Goal: Task Accomplishment & Management: Manage account settings

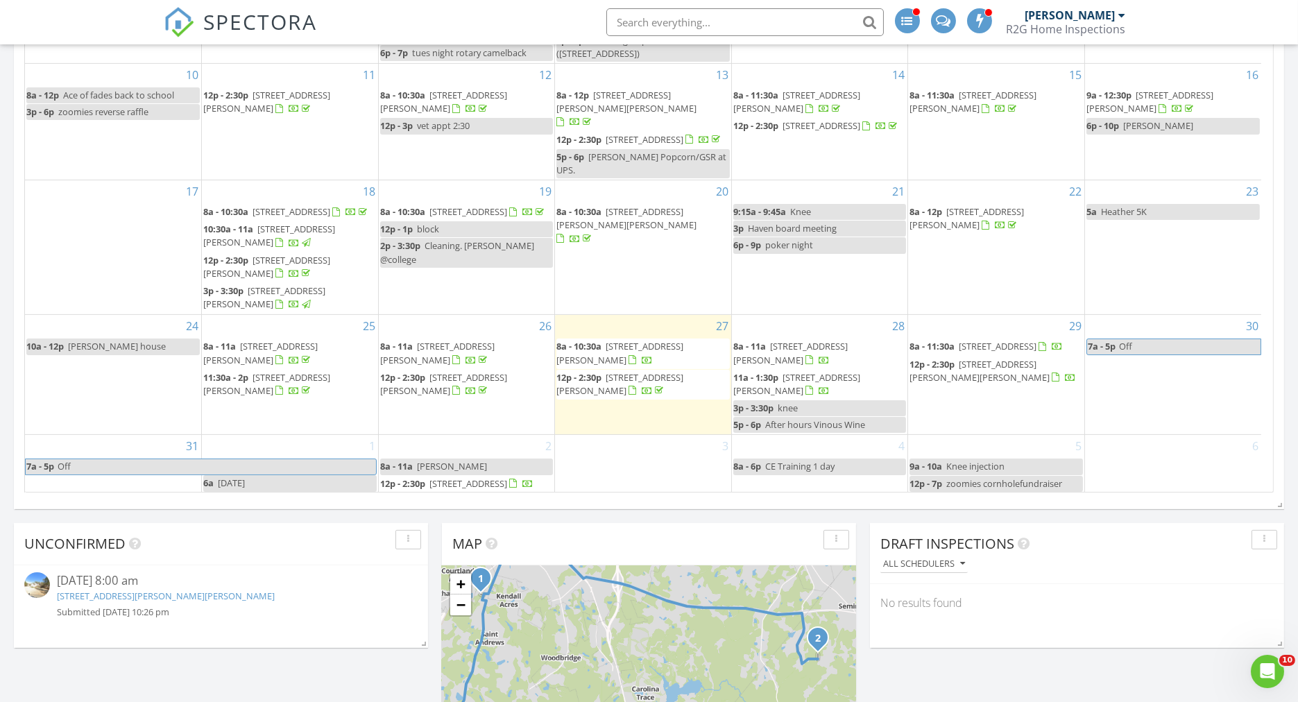
click at [17, 219] on div "August 2025 today list day week cal wk 4 wk month Sun Mon Tue Wed Thu Fri Sat 2…" at bounding box center [649, 187] width 1270 height 631
click at [958, 400] on div "29 8a - 11:30a 729 Emerald Bay Cir, Raleigh 27610 12p - 2:30p 240 Elyse Overloo…" at bounding box center [996, 374] width 176 height 119
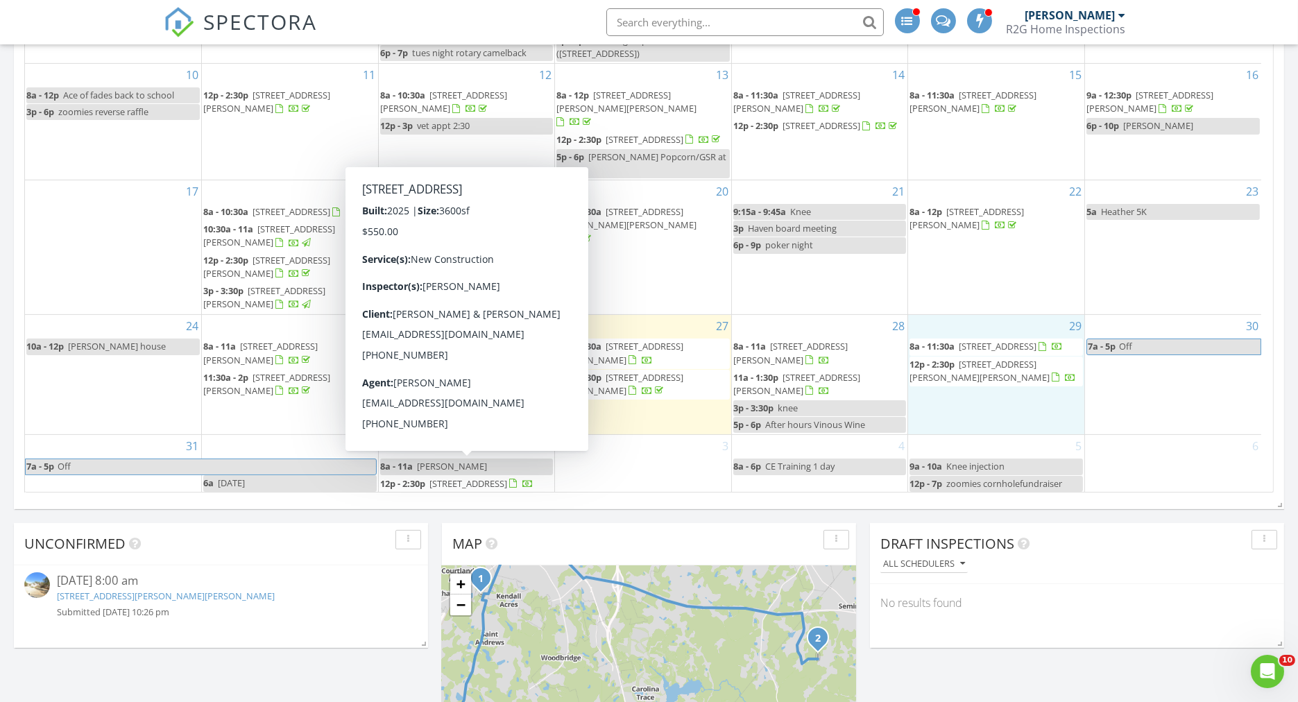
scroll to position [858, 0]
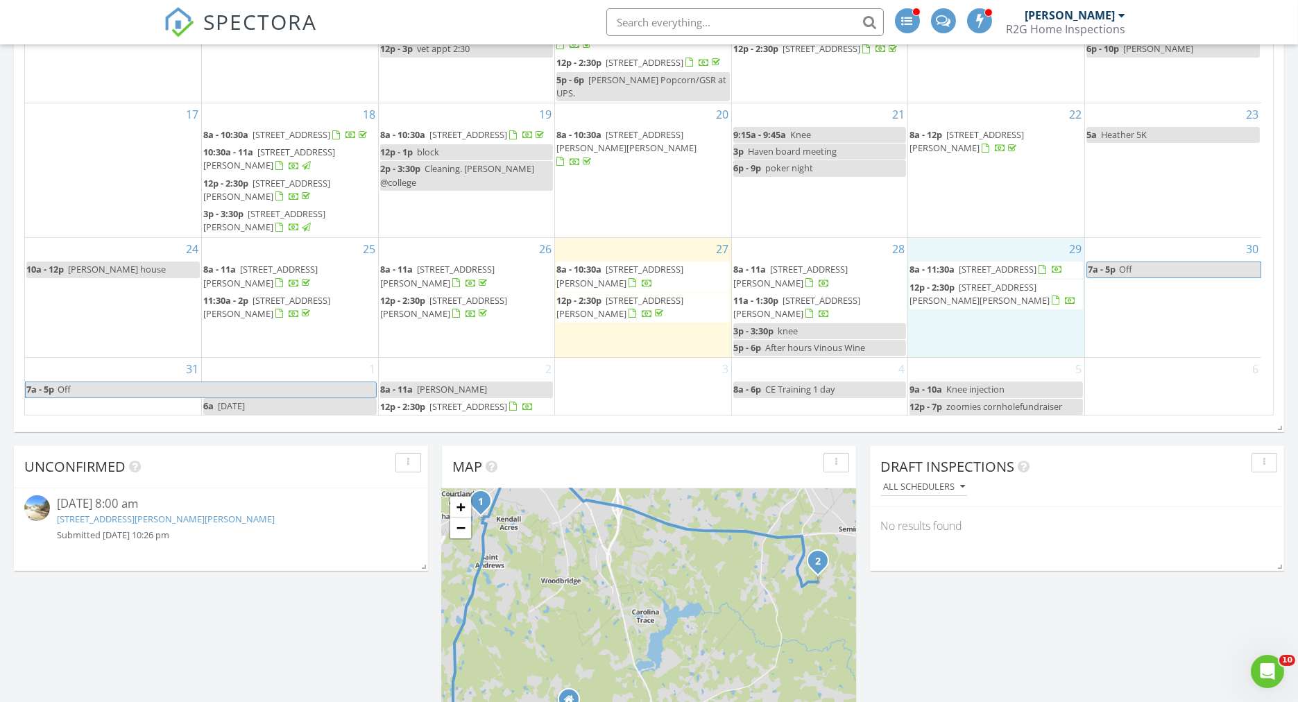
click at [1045, 439] on div "Today Sean Whittaker 8:00 am 811 Biltmore Dr, Sanford, NC 27332 Sean Whittaker …" at bounding box center [649, 40] width 1298 height 1436
click at [946, 325] on div "29 8a - 11:30a 729 Emerald Bay Cir, Raleigh 27610 12p - 2:30p 240 Elyse Overloo…" at bounding box center [996, 297] width 176 height 119
click at [113, 424] on div "August 2025 today list day week cal wk 4 wk month Sun Mon Tue Wed Thu Fri Sat 2…" at bounding box center [649, 110] width 1270 height 631
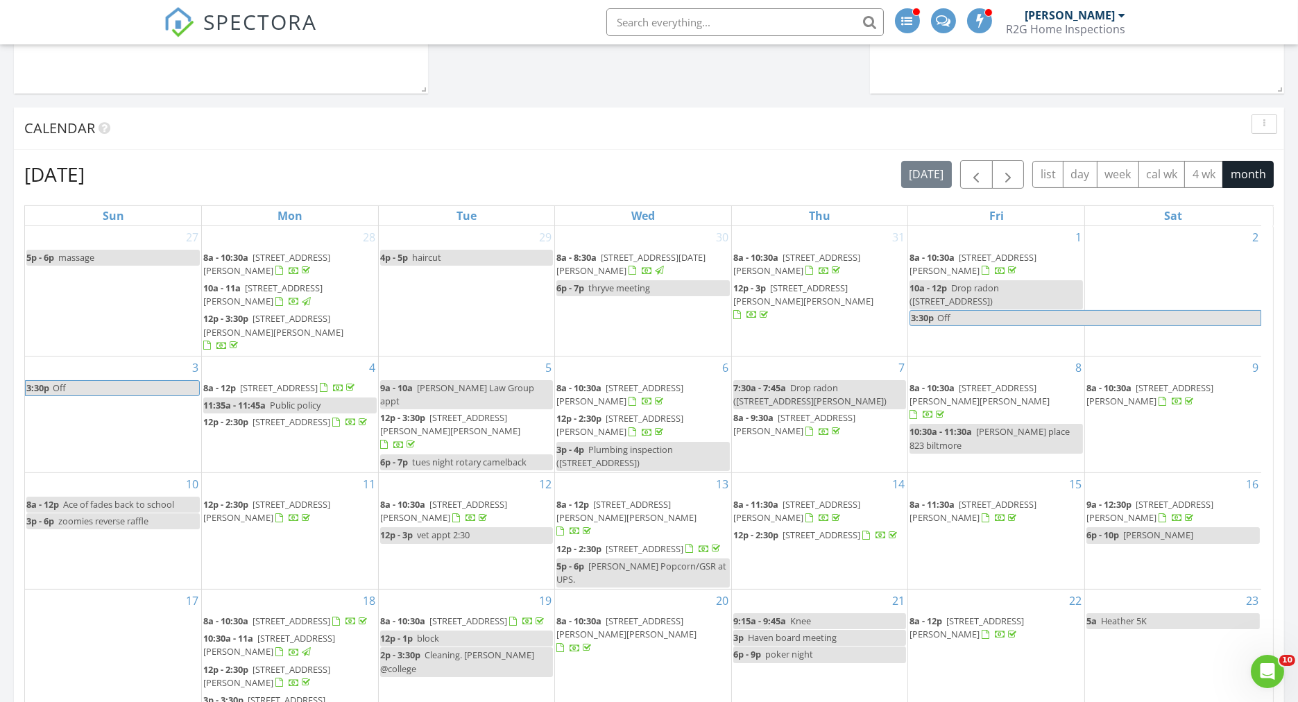
scroll to position [473, 0]
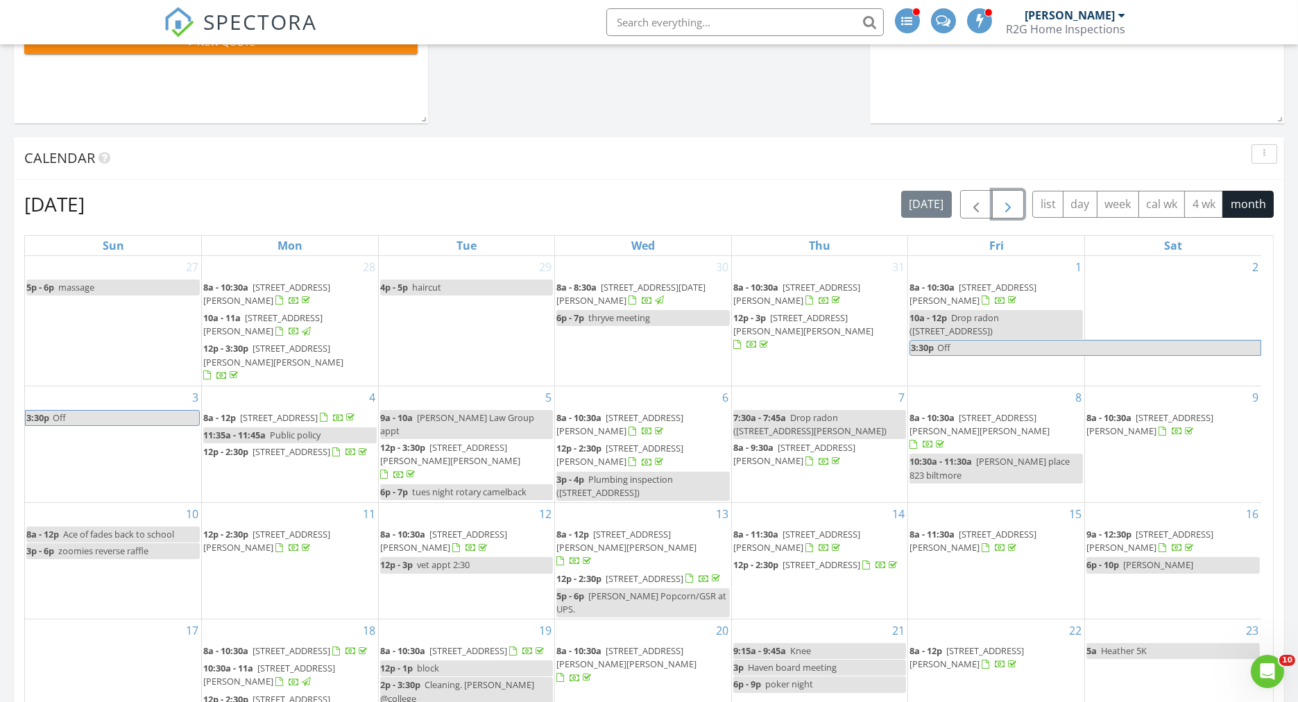
click at [1007, 204] on span "button" at bounding box center [1008, 204] width 17 height 17
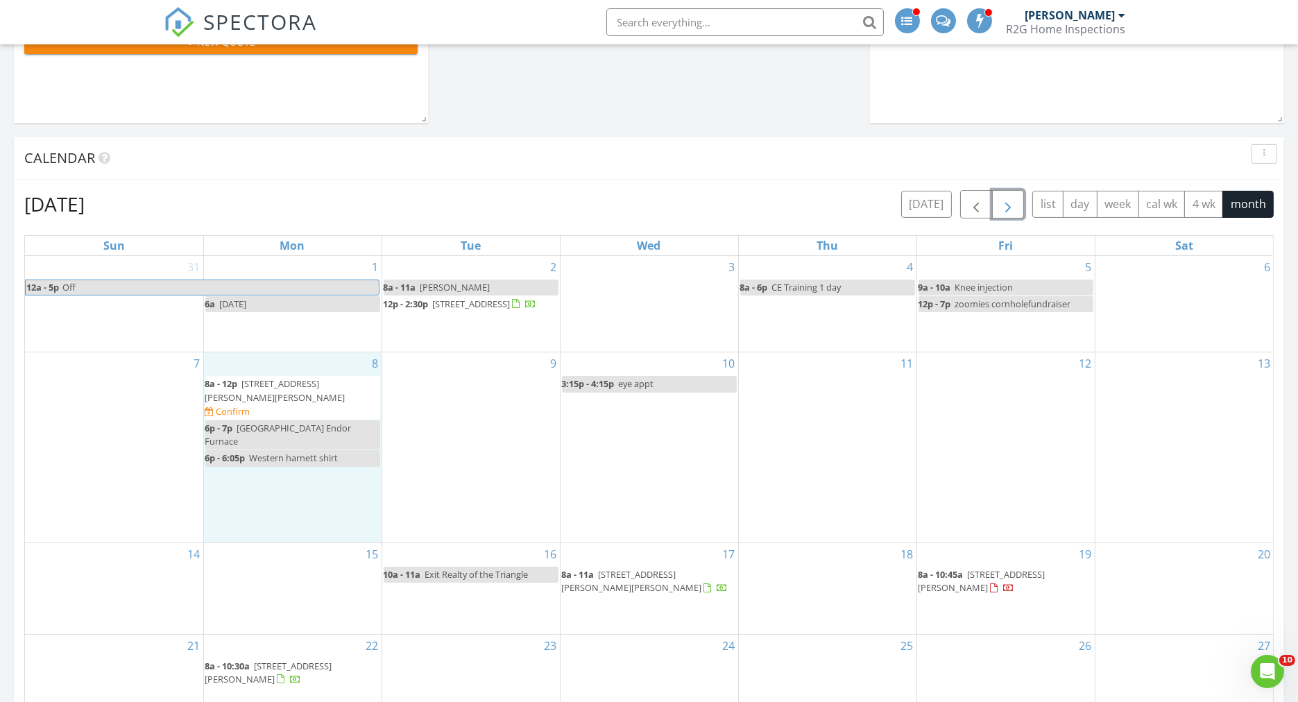
click at [287, 401] on div "8 8a - 12p 495 Ruth Cir, Fuquay-Varina 27526 Confirm 6p - 7p Civic Center Endor…" at bounding box center [293, 446] width 178 height 189
click at [284, 403] on span "495 Ruth Cir, Fuquay-Varina 27526" at bounding box center [275, 390] width 140 height 26
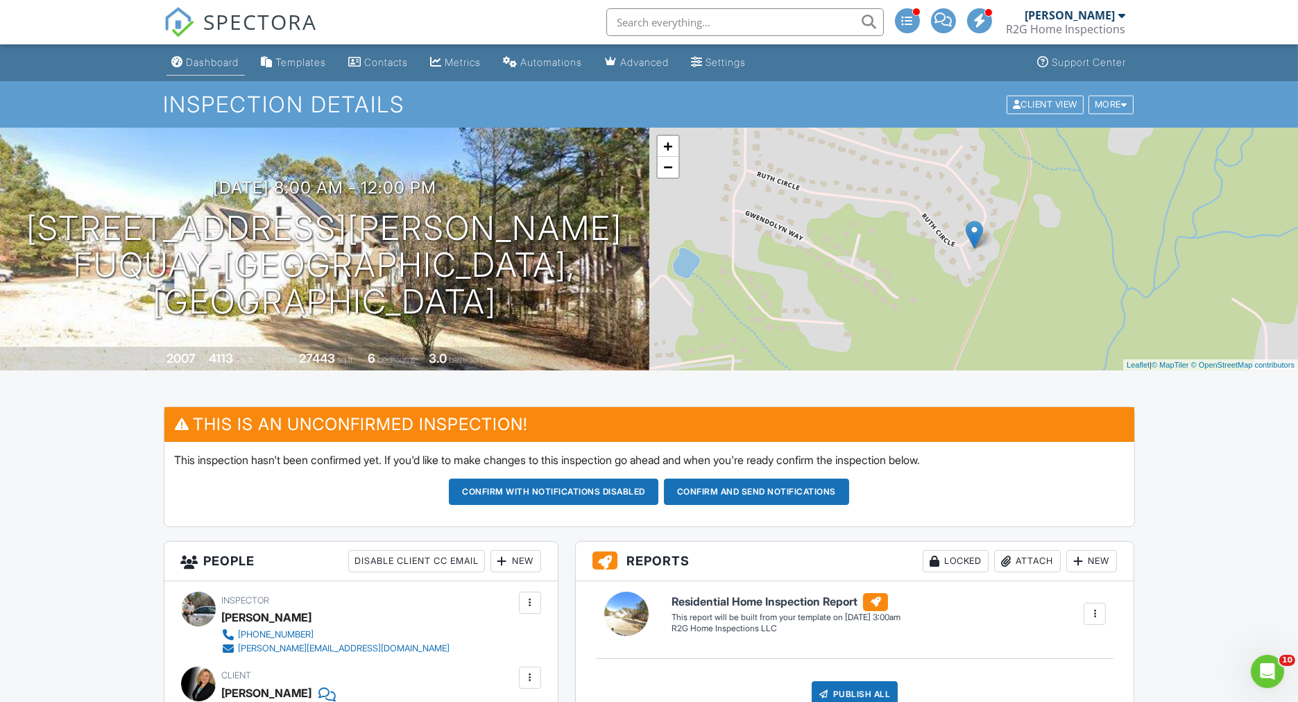
click at [201, 65] on div "Dashboard" at bounding box center [213, 62] width 53 height 12
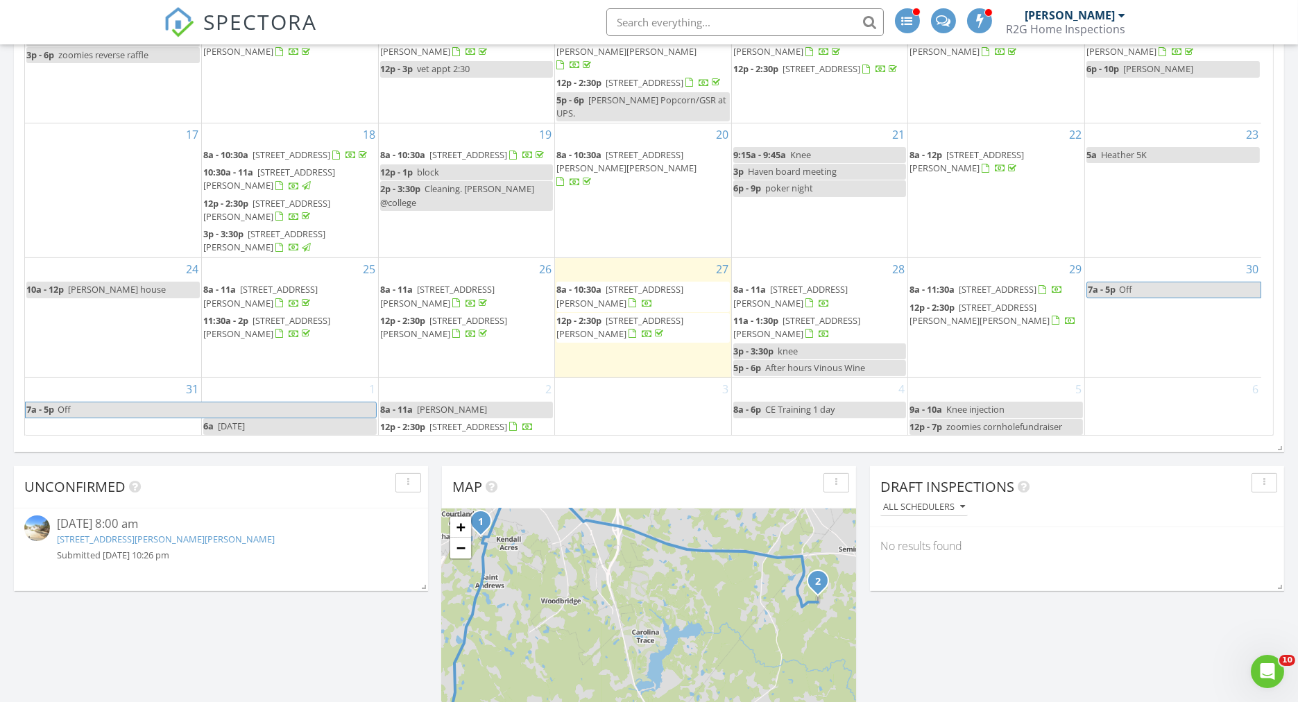
scroll to position [771, 0]
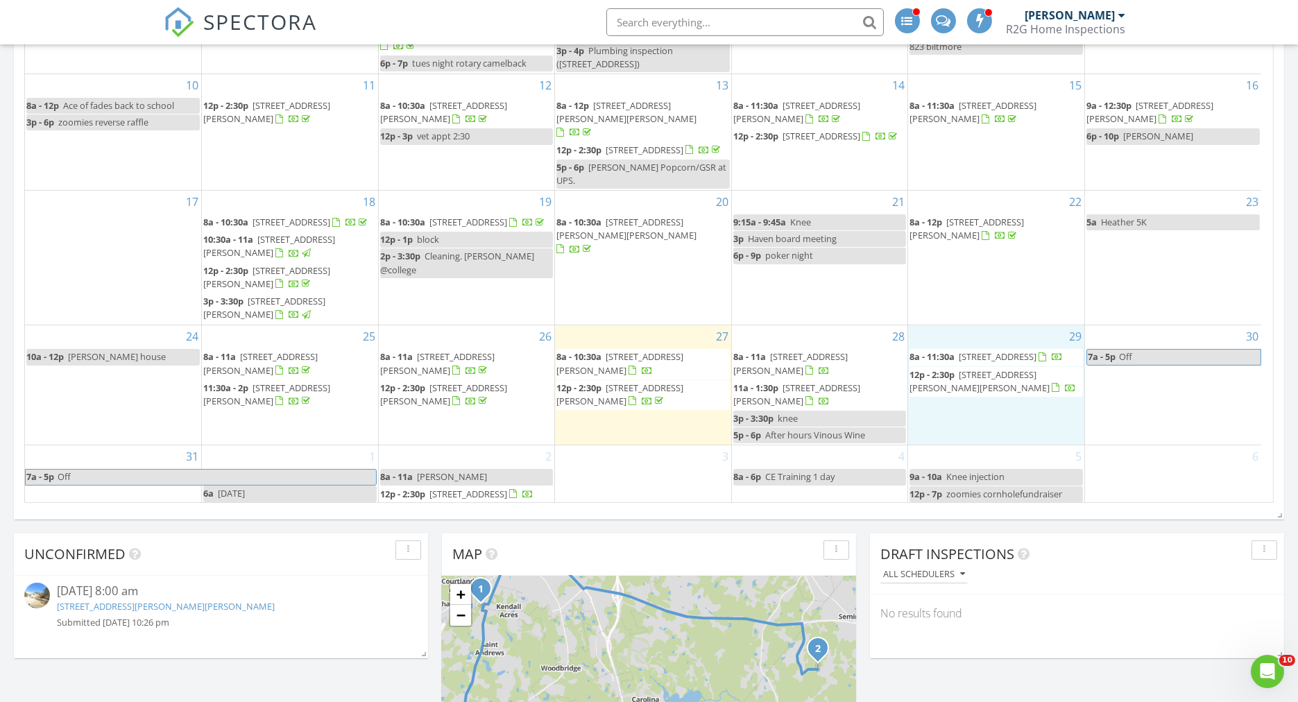
click at [973, 417] on div "29 8a - 11:30a 729 Emerald Bay Cir, Raleigh 27610 12p - 2:30p 240 Elyse Overloo…" at bounding box center [996, 384] width 176 height 119
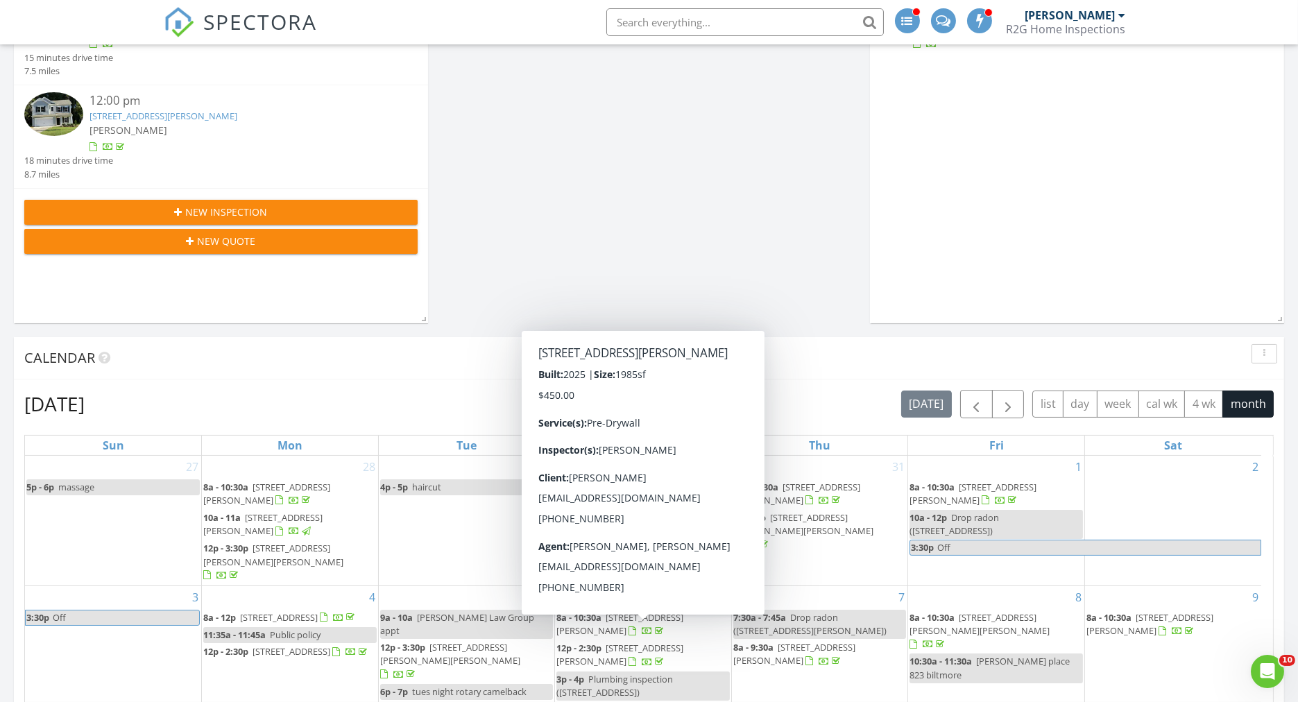
scroll to position [385, 0]
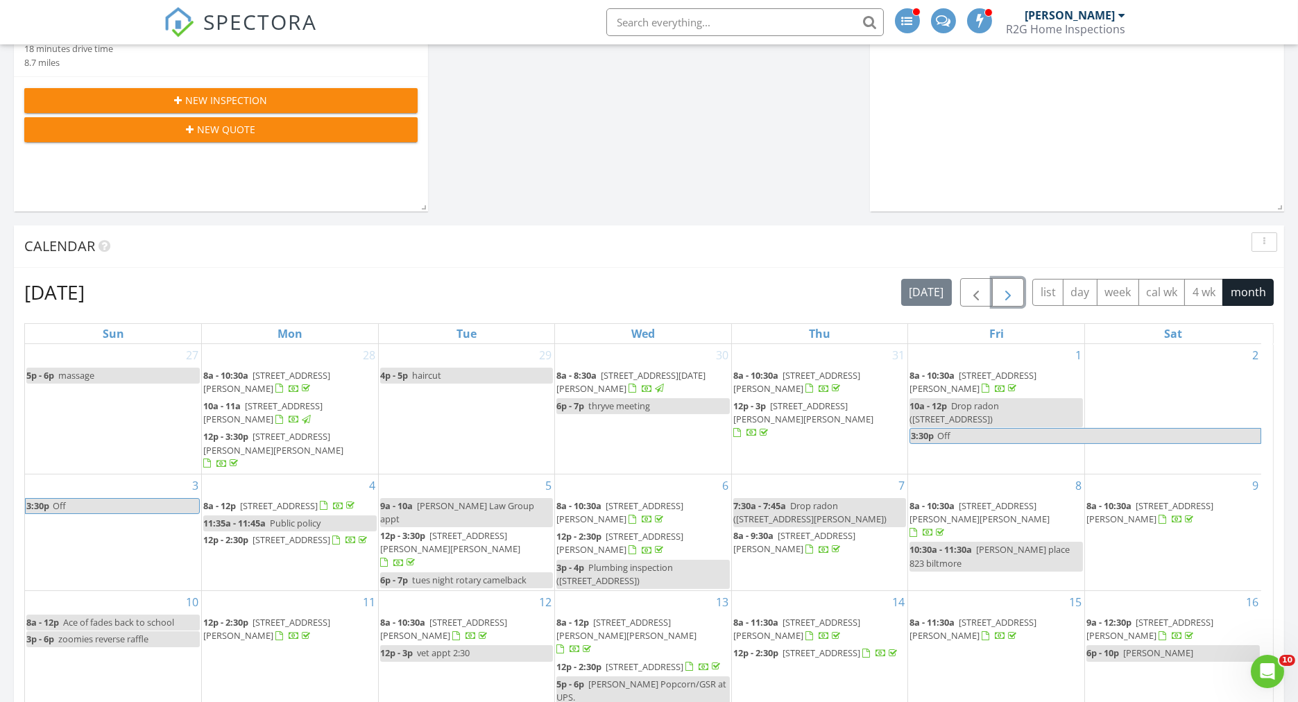
click at [1004, 285] on span "button" at bounding box center [1008, 292] width 17 height 17
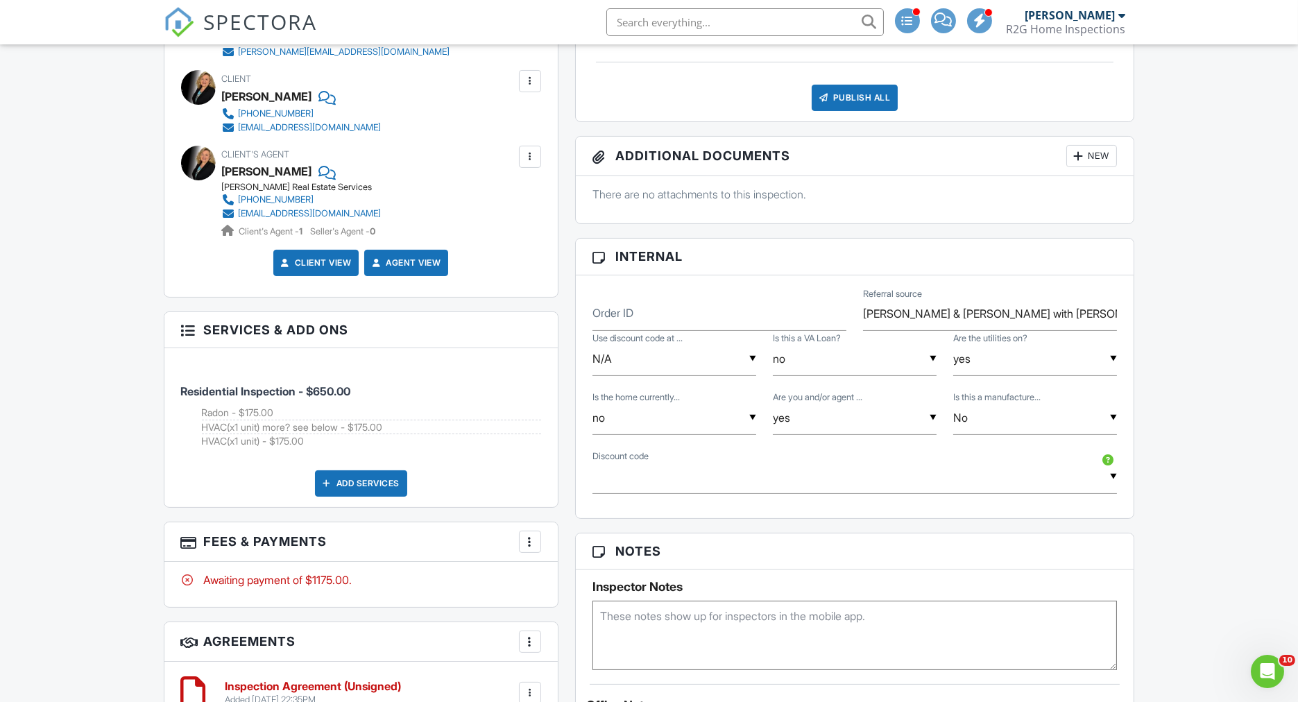
scroll to position [616, 0]
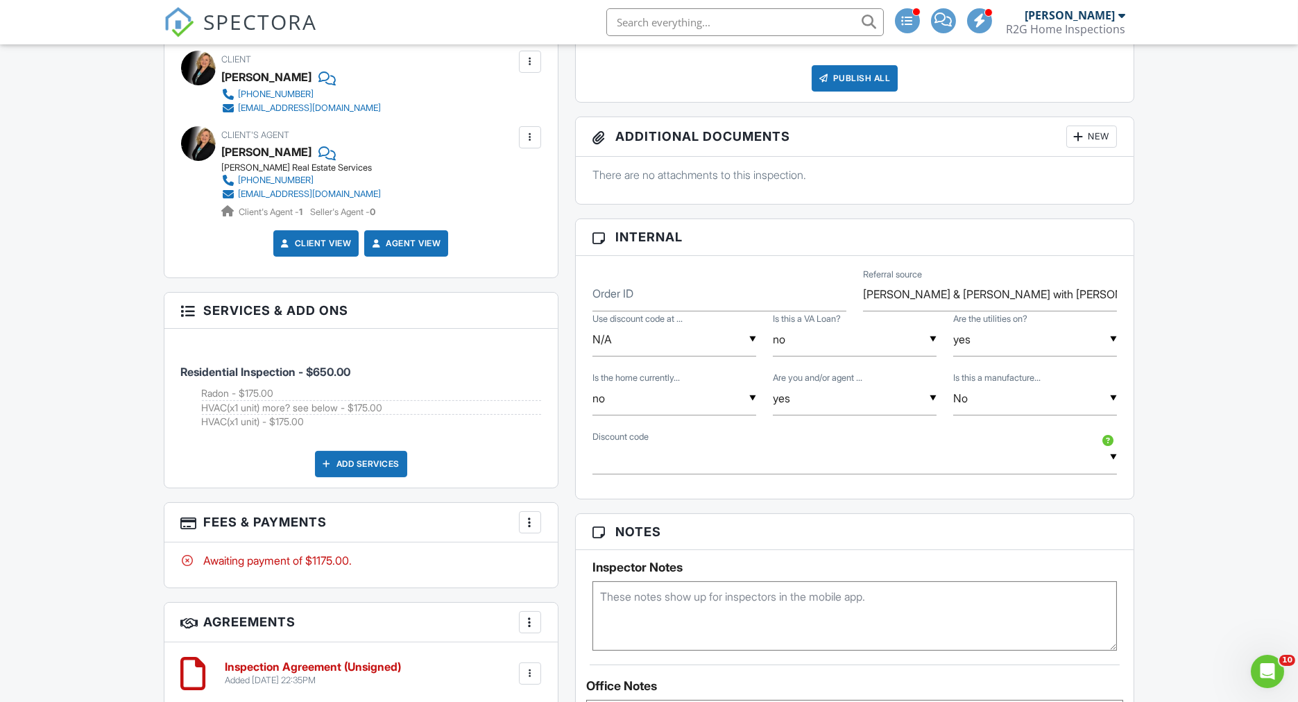
click at [529, 520] on div at bounding box center [530, 523] width 14 height 14
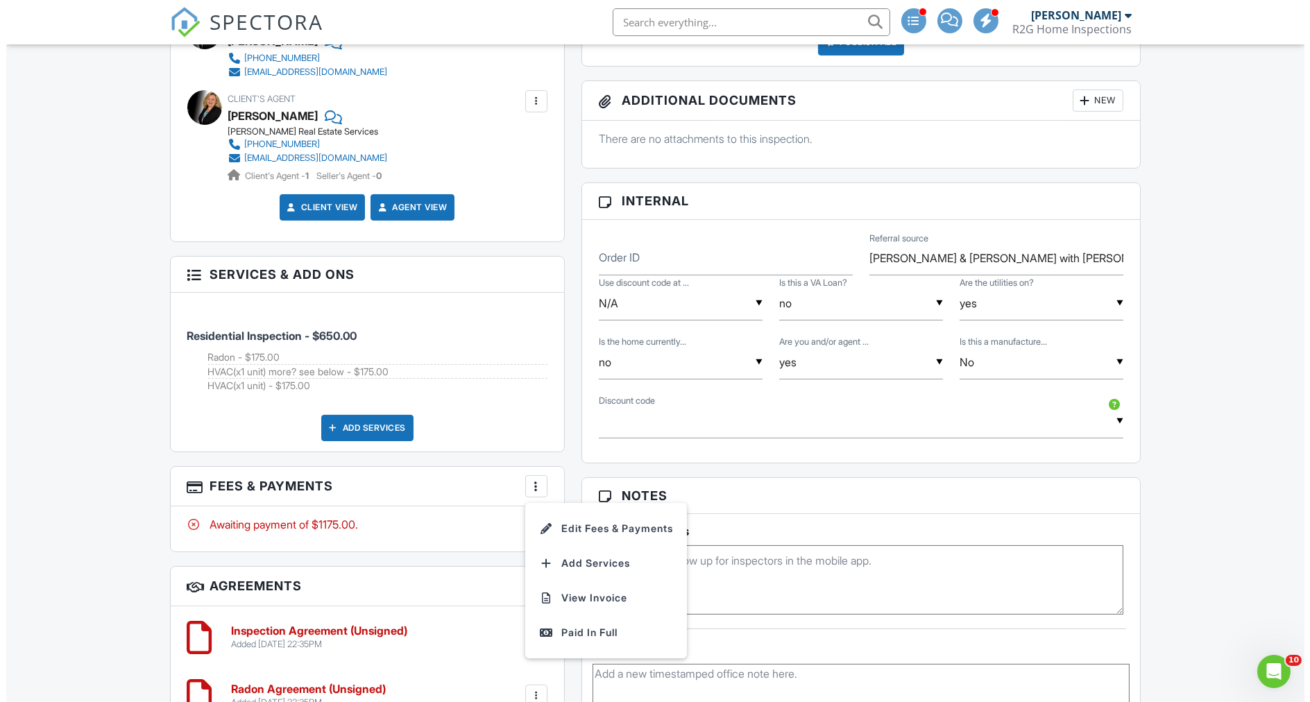
scroll to position [694, 0]
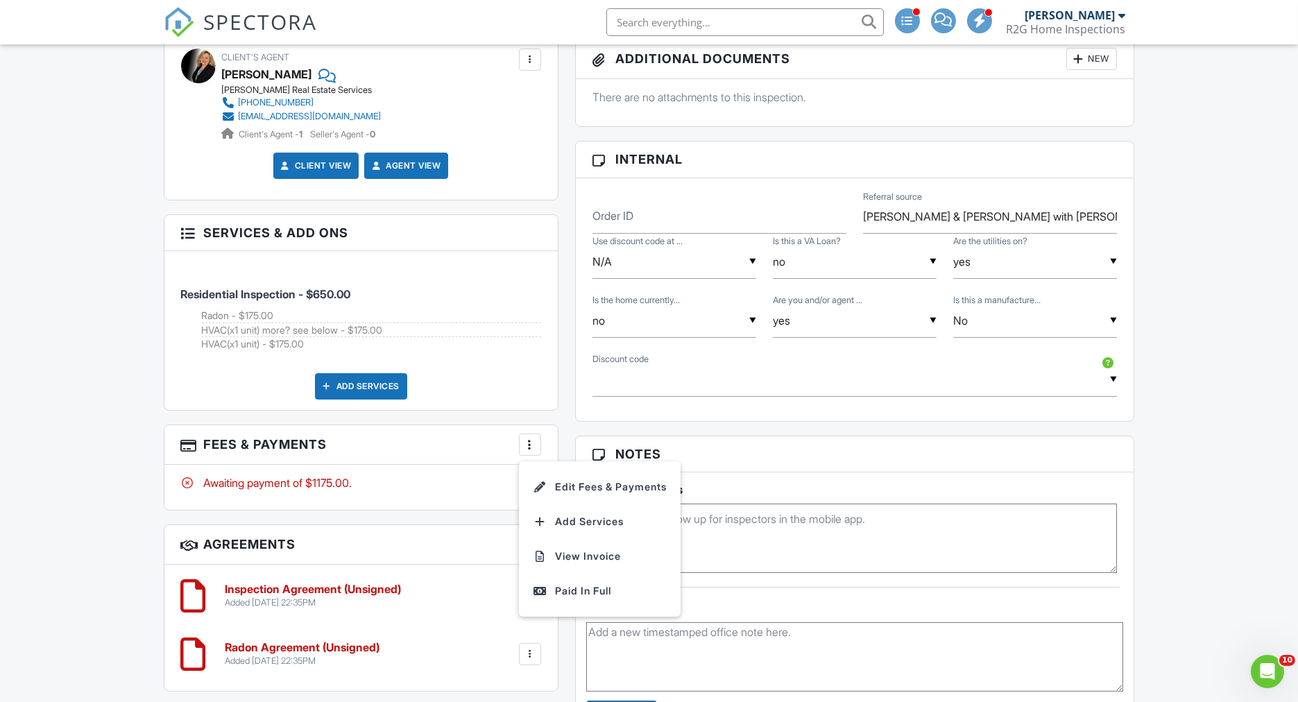
click at [122, 423] on div "Dashboard Templates Contacts Metrics Automations Advanced Settings Support Cent…" at bounding box center [649, 436] width 1298 height 2170
click at [531, 438] on div at bounding box center [530, 445] width 14 height 14
drag, startPoint x: 584, startPoint y: 475, endPoint x: 676, endPoint y: 497, distance: 94.2
click at [584, 475] on li "Edit Fees & Payments" at bounding box center [599, 487] width 145 height 35
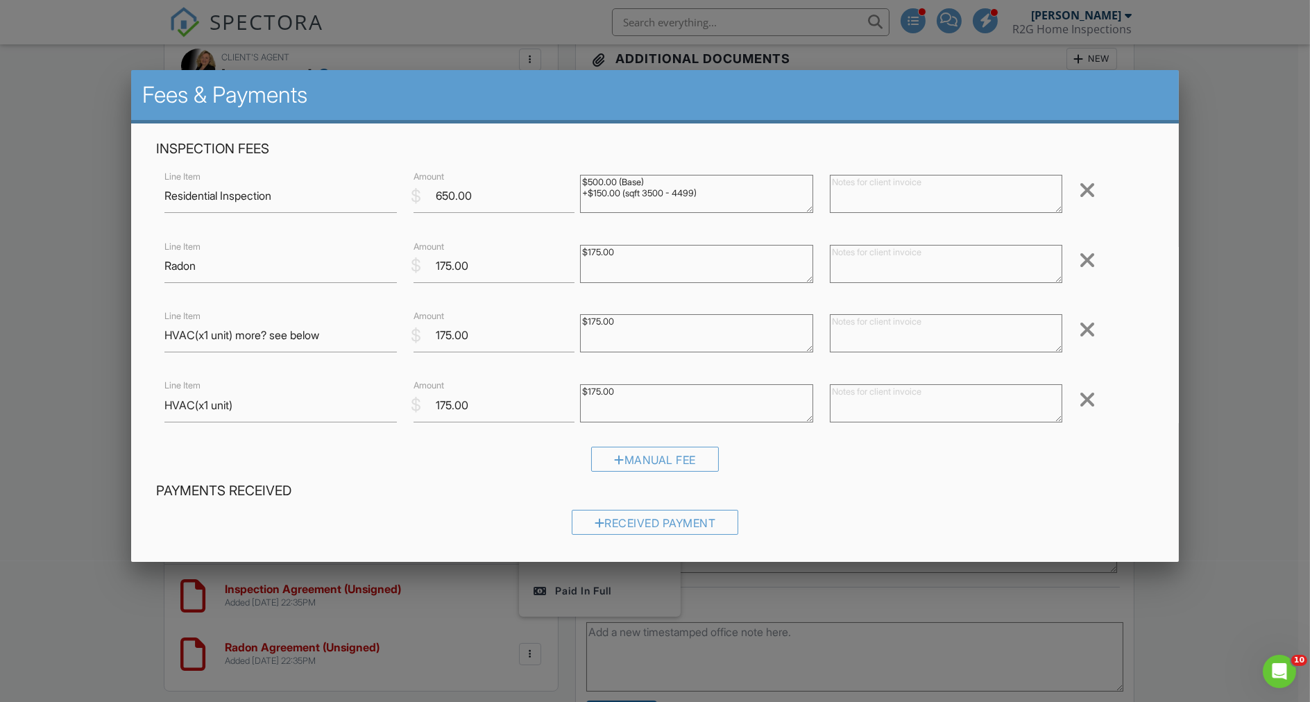
click at [1079, 335] on div at bounding box center [1087, 329] width 17 height 22
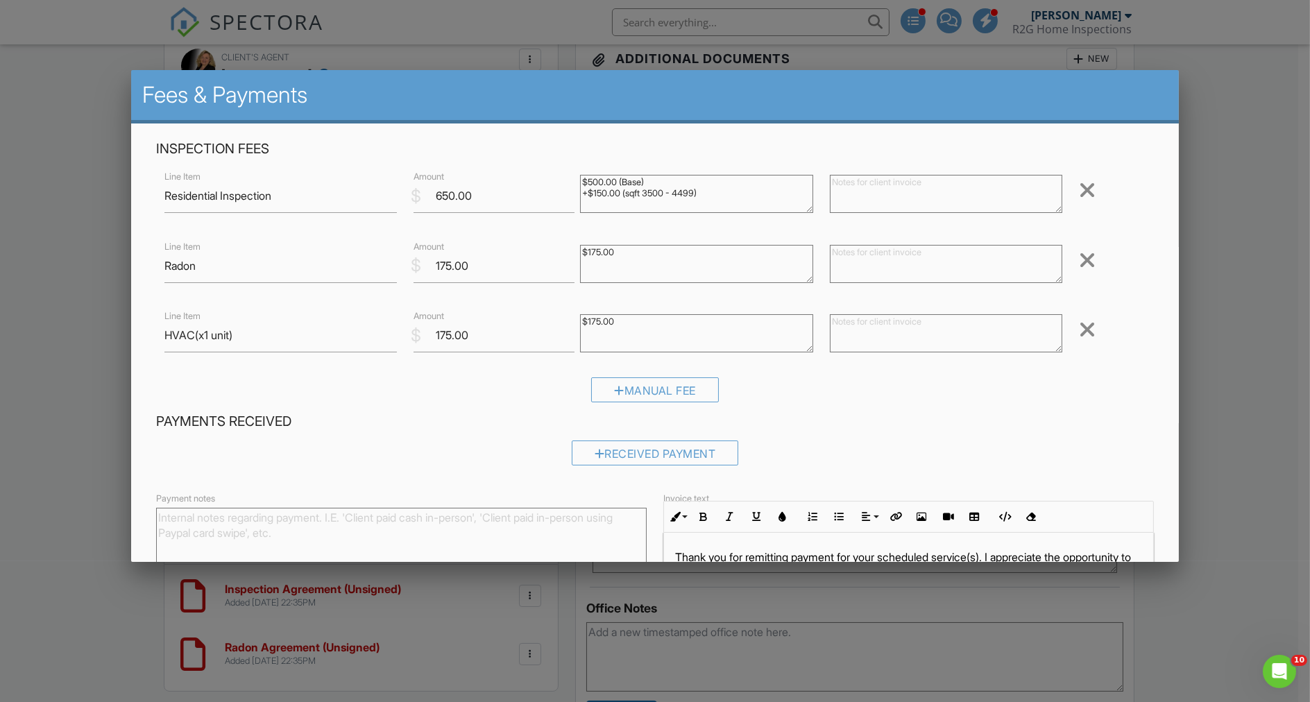
click at [1079, 335] on div at bounding box center [1087, 329] width 17 height 22
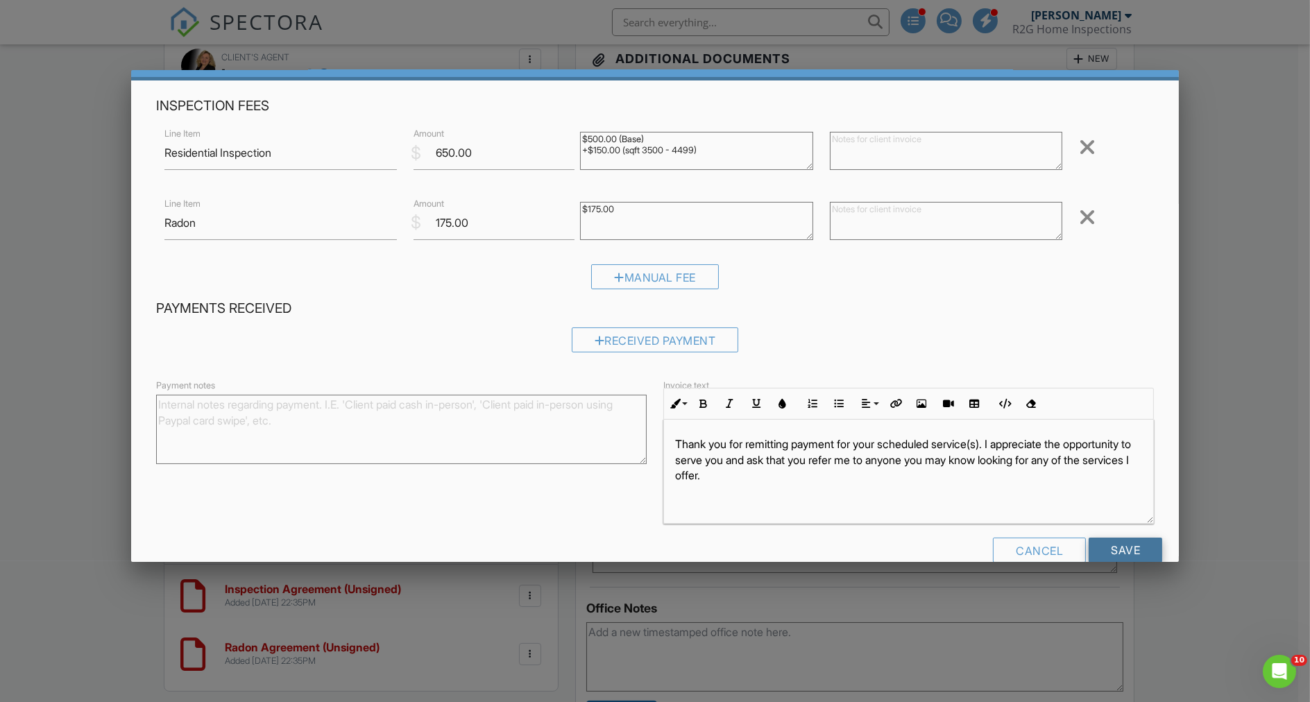
scroll to position [69, 0]
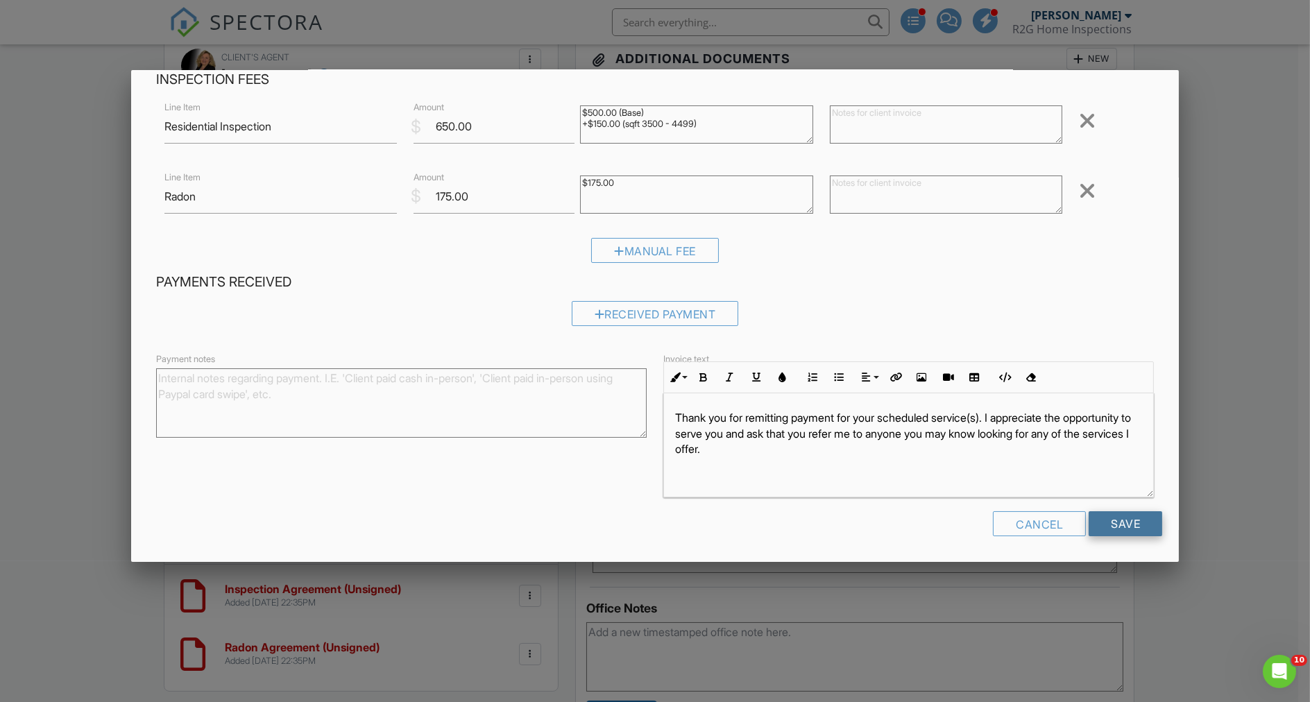
click at [1116, 512] on input "Save" at bounding box center [1126, 523] width 74 height 25
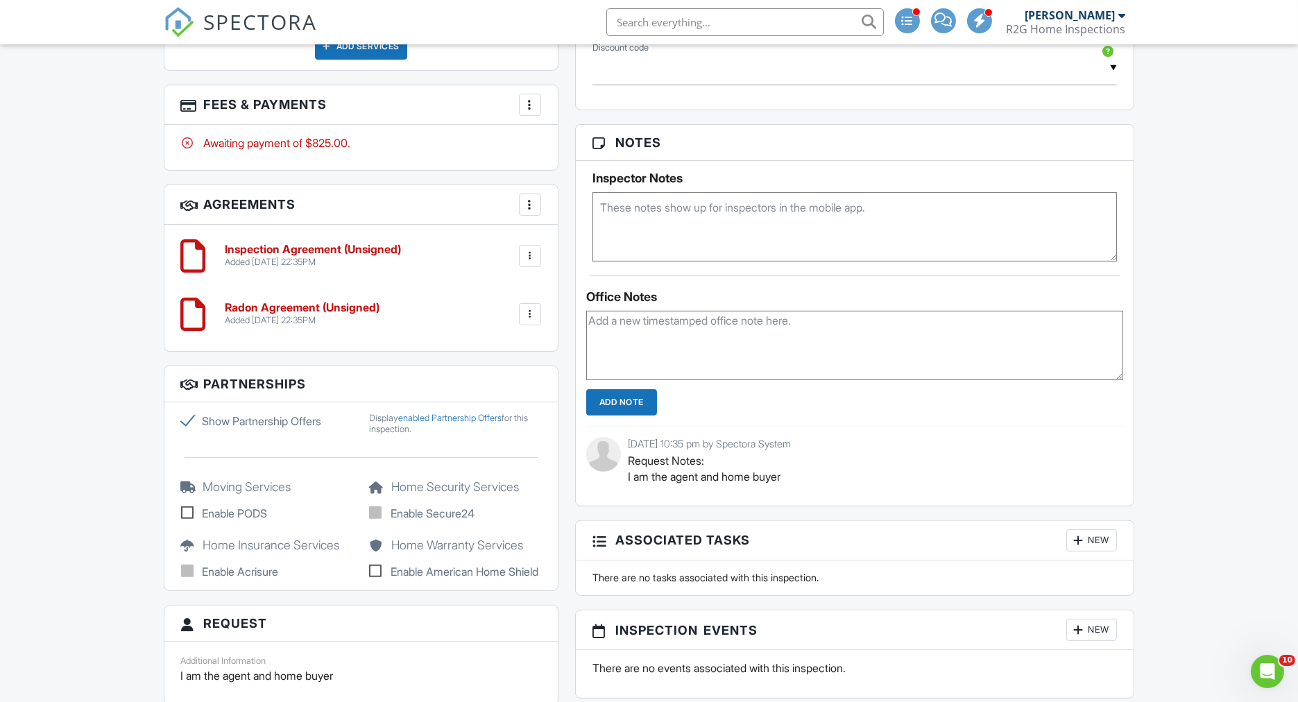
scroll to position [848, 0]
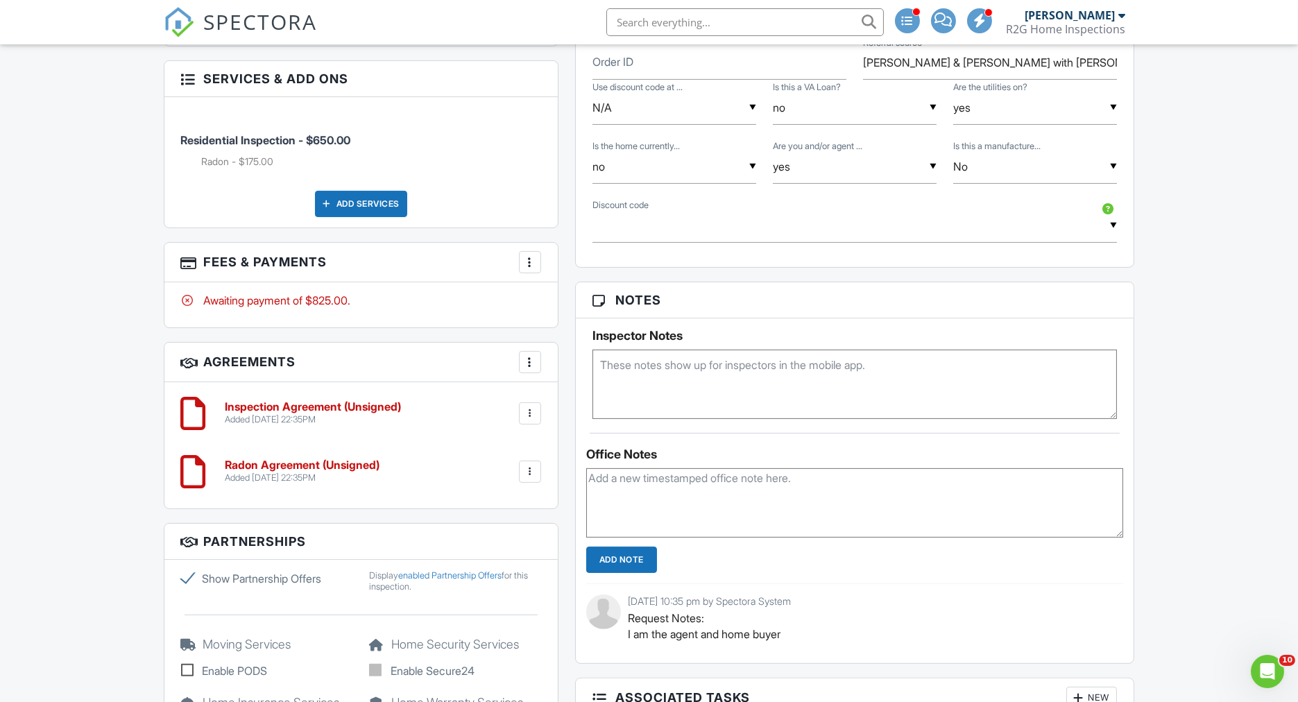
click at [639, 371] on textarea at bounding box center [855, 384] width 525 height 69
paste textarea "3114"
type textarea "3114"
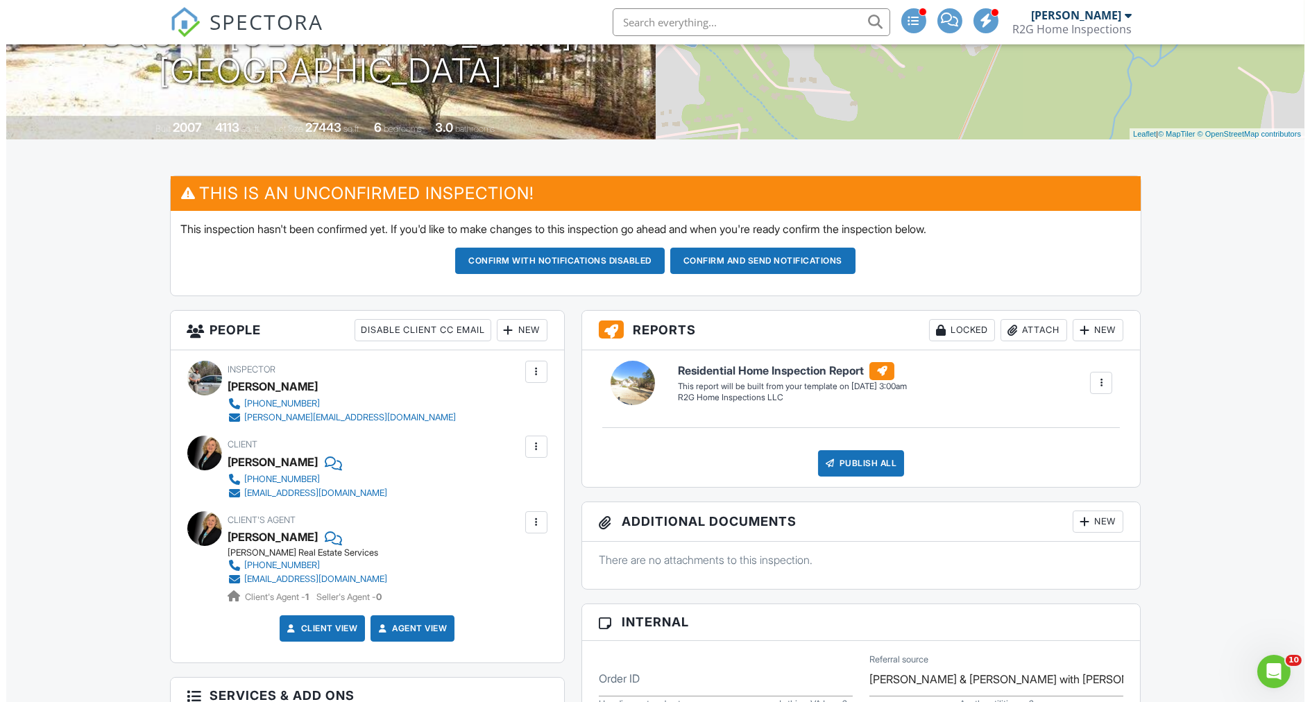
scroll to position [0, 0]
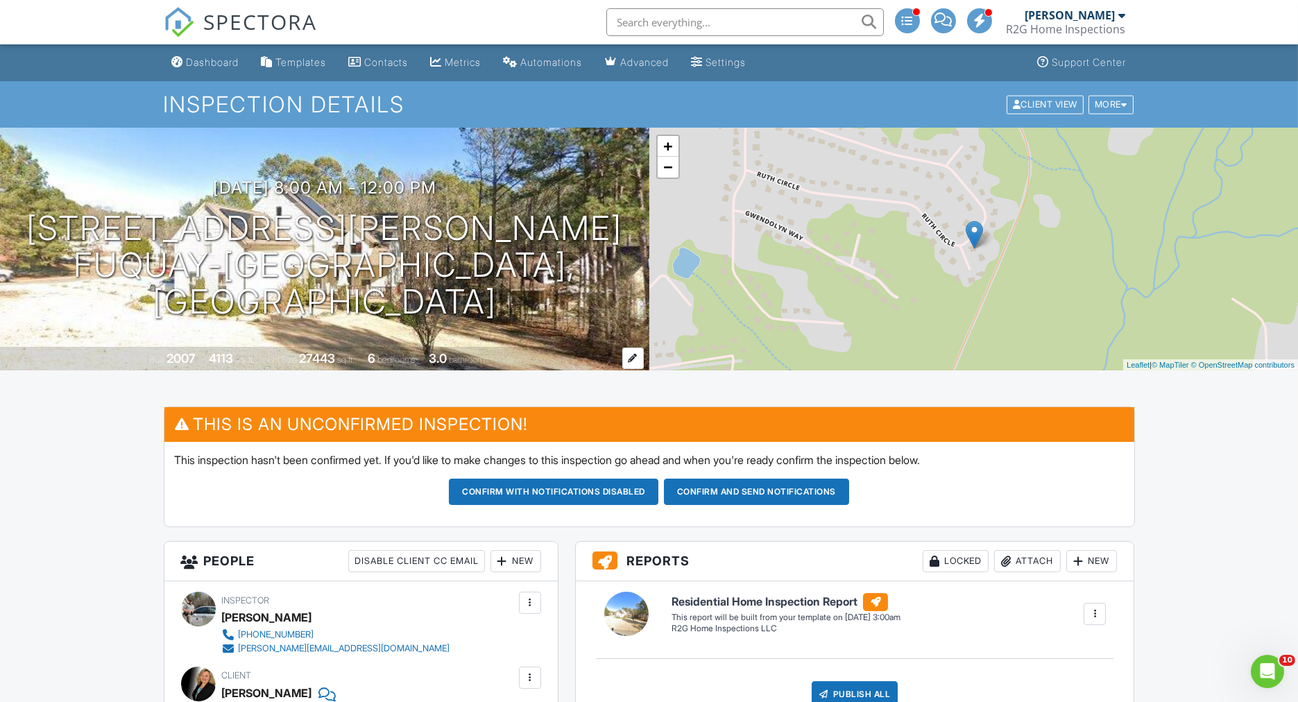
click at [208, 350] on div "Built 2007 4113 sq. ft. Lot Size 27443 sq.ft. 6 bedrooms 3.0 bathrooms" at bounding box center [324, 359] width 649 height 24
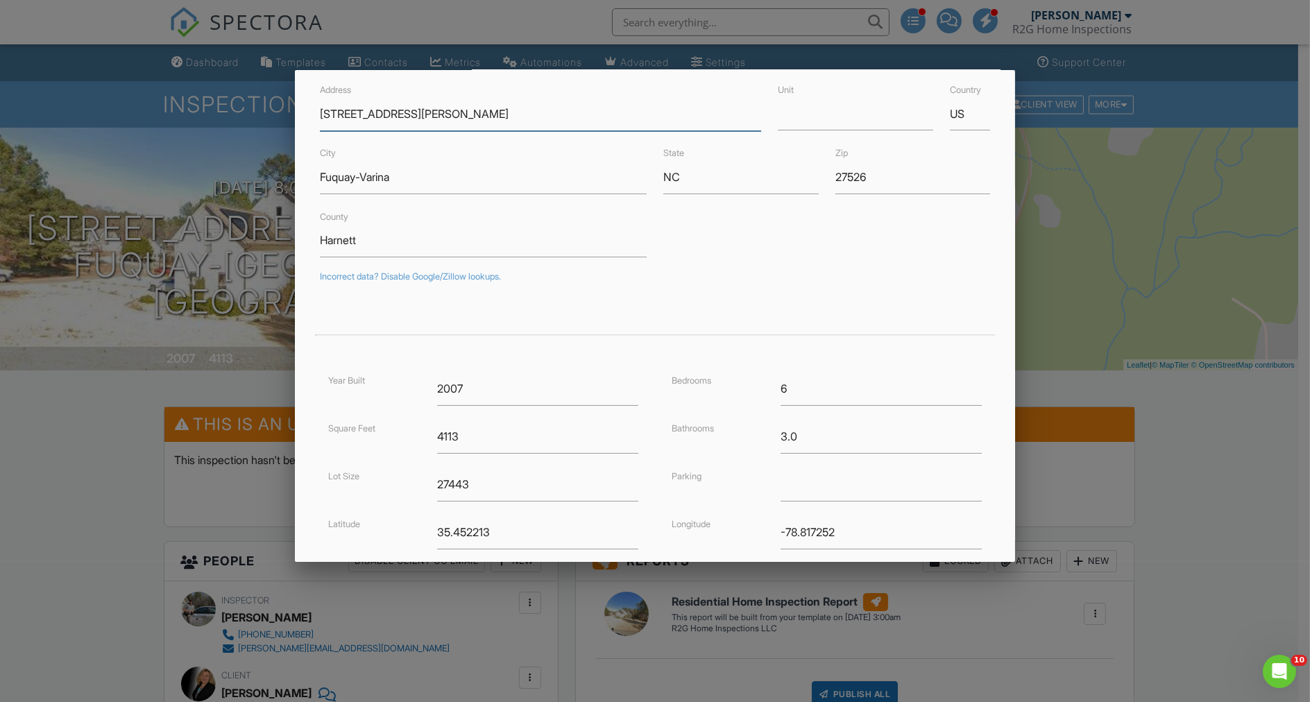
scroll to position [199, 0]
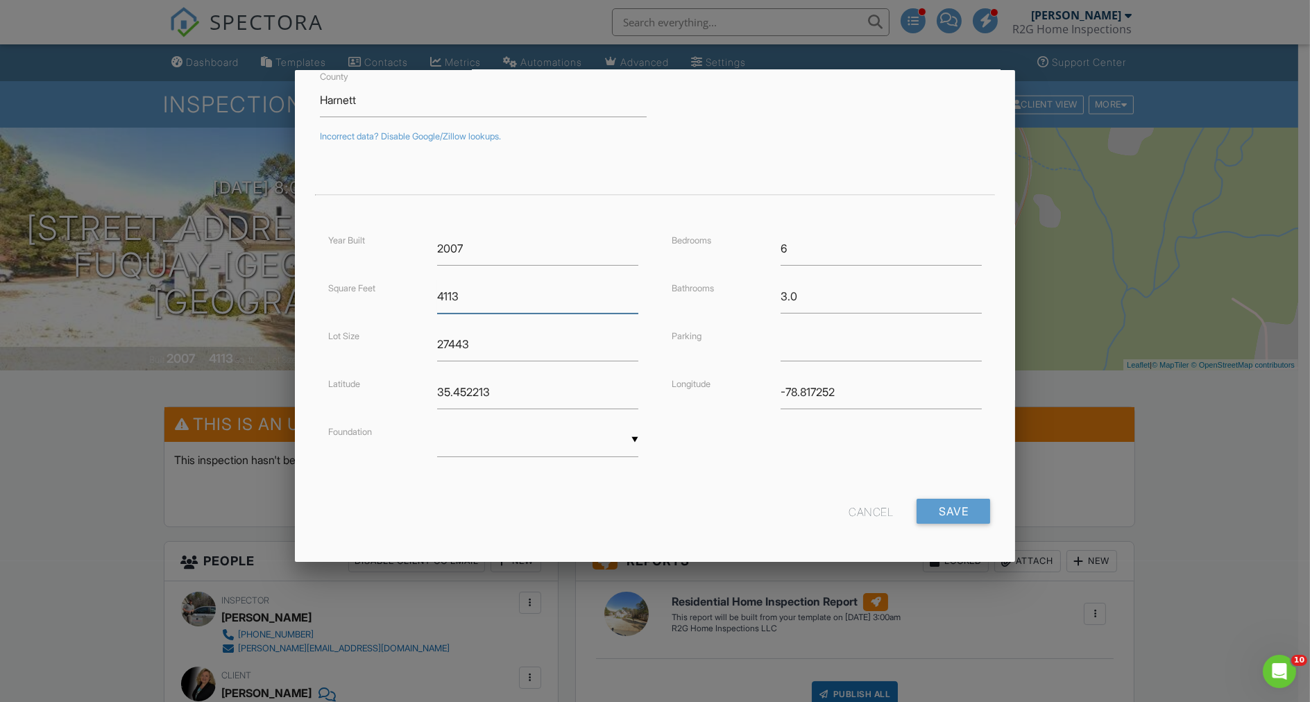
drag, startPoint x: 465, startPoint y: 295, endPoint x: 382, endPoint y: 301, distance: 82.8
click at [382, 301] on div "Square Feet 4113" at bounding box center [483, 297] width 327 height 34
type input "4470"
click at [949, 499] on input "Save" at bounding box center [954, 511] width 74 height 25
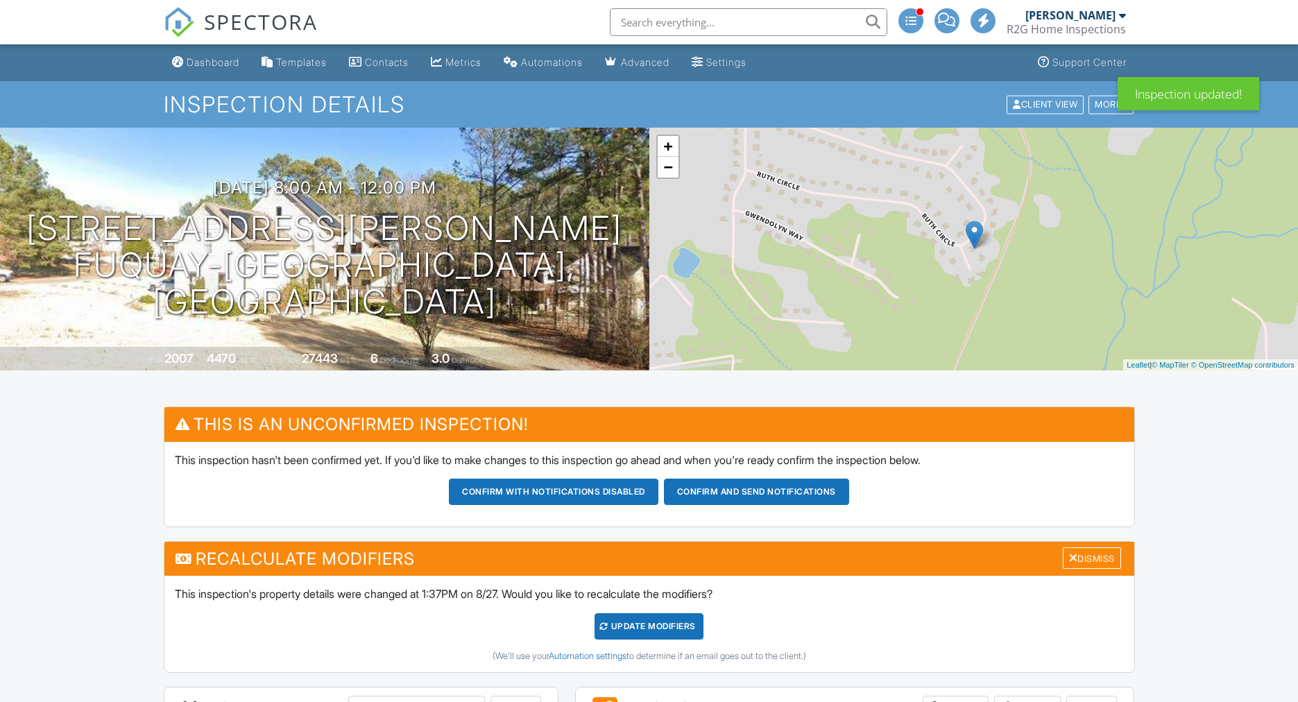
click at [660, 630] on div "UPDATE Modifiers" at bounding box center [649, 626] width 109 height 26
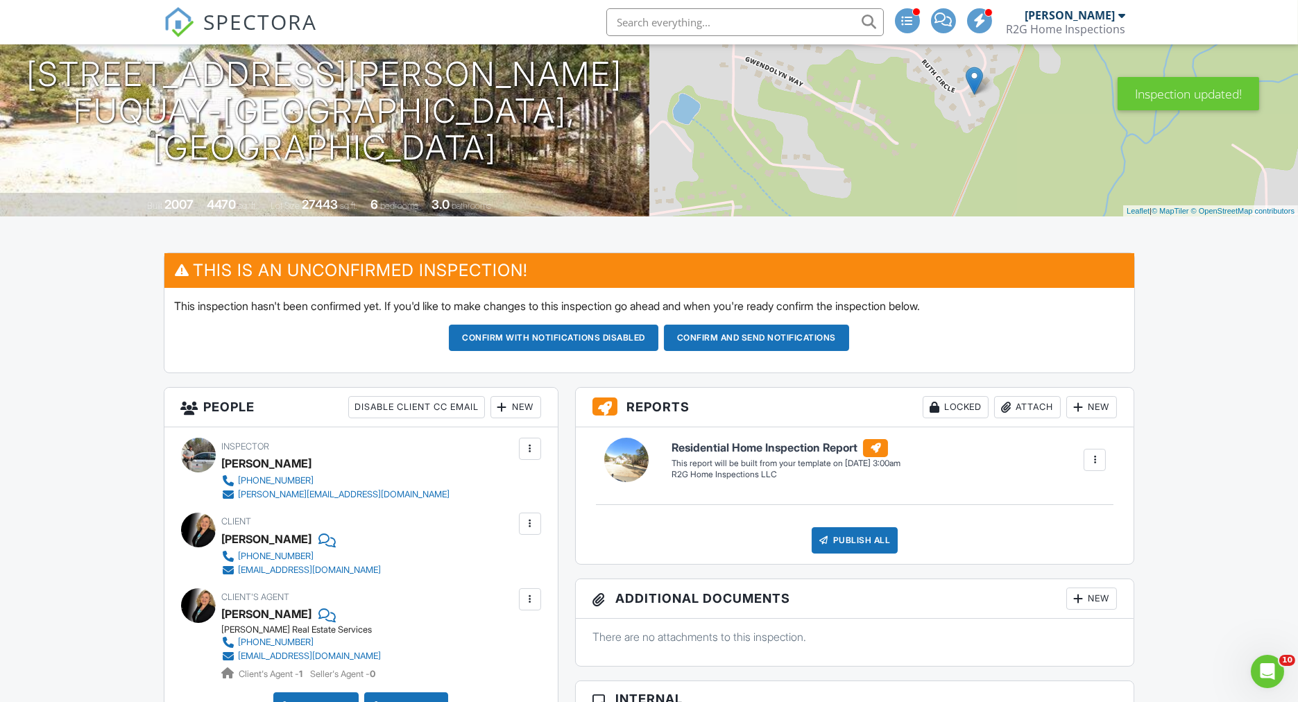
click at [533, 602] on div at bounding box center [530, 600] width 14 height 14
click at [503, 672] on li "Remove" at bounding box center [497, 676] width 71 height 35
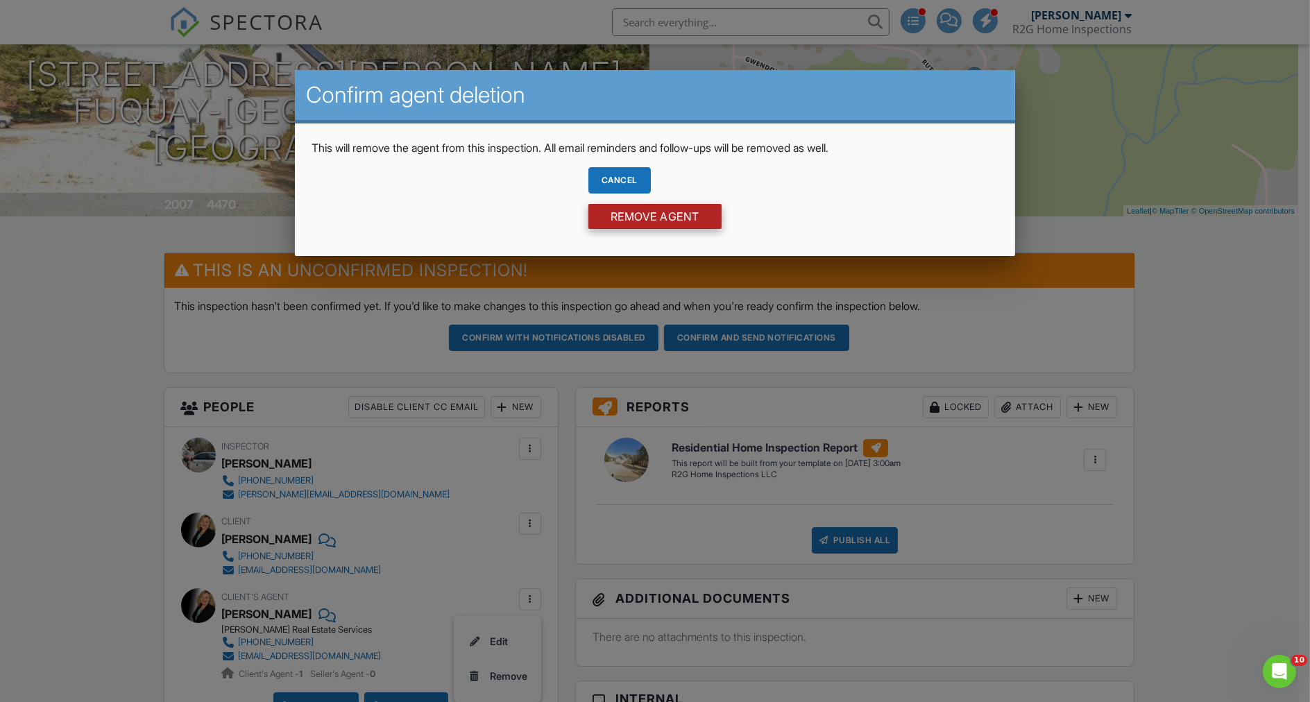
click at [646, 221] on input "Remove Agent" at bounding box center [654, 216] width 133 height 25
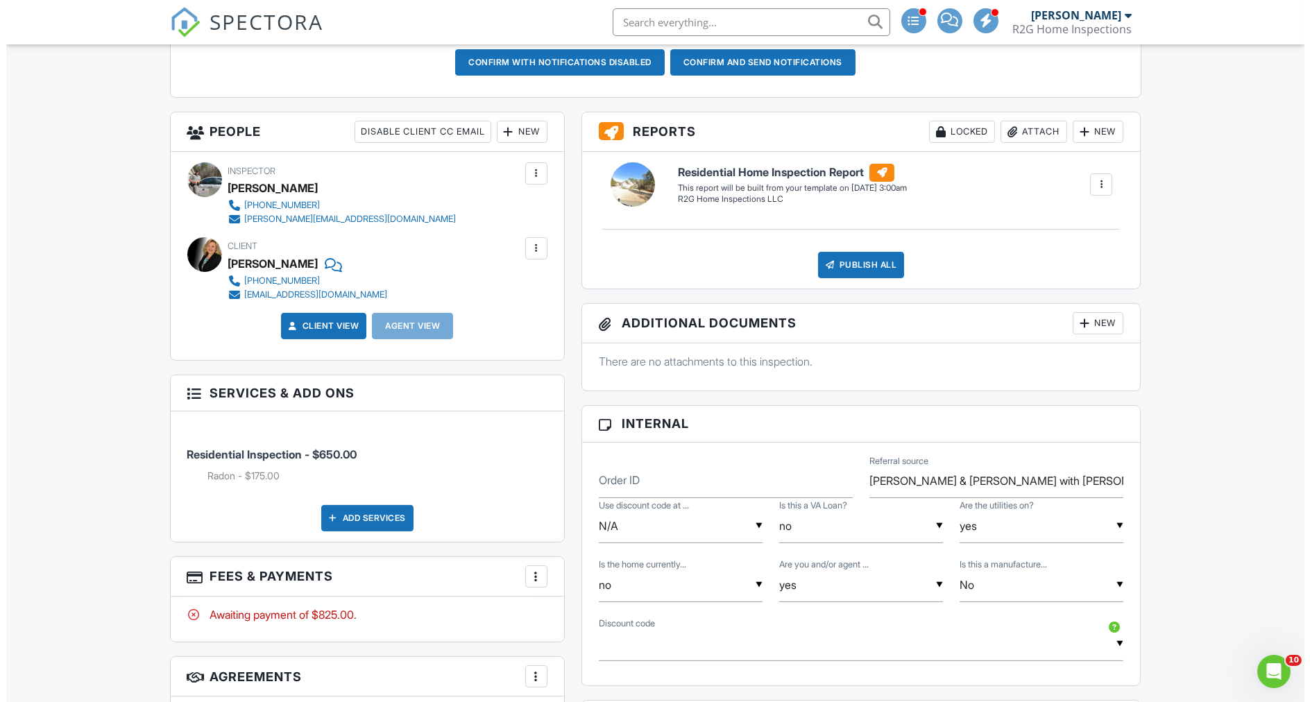
scroll to position [539, 0]
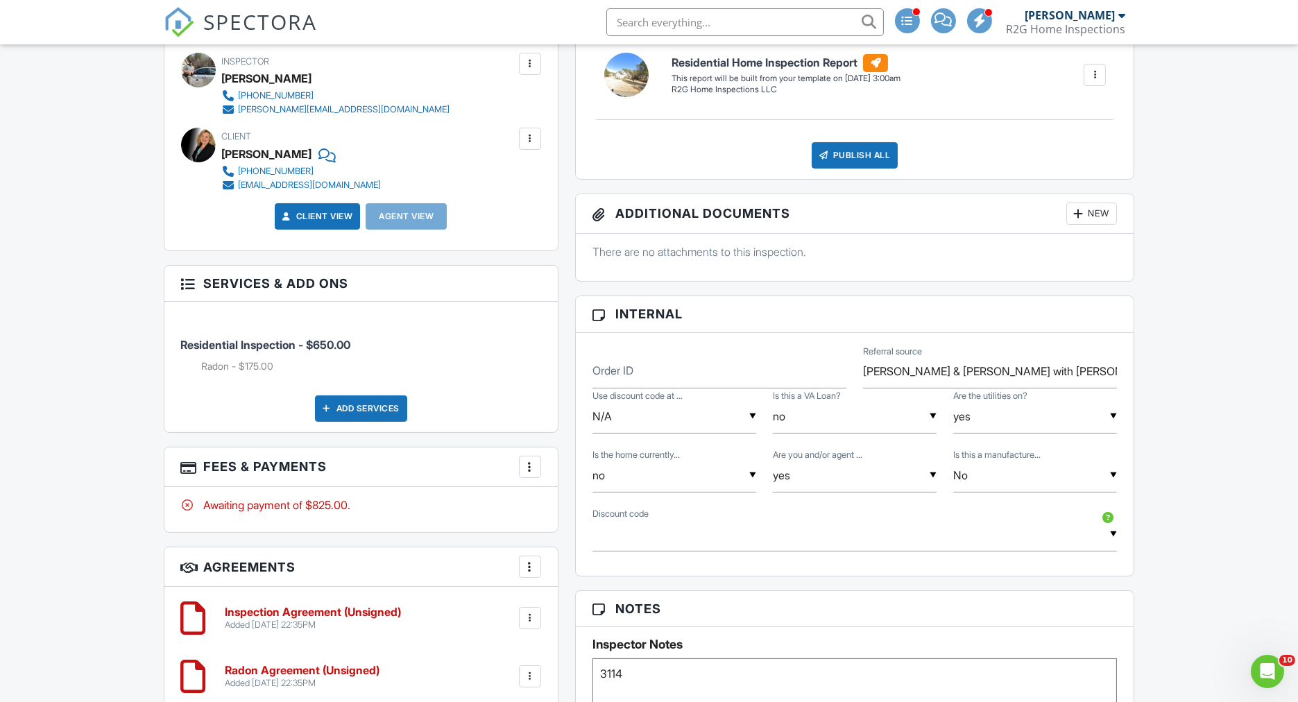
click at [529, 461] on div at bounding box center [530, 467] width 14 height 14
click at [567, 496] on li "Edit Fees & Payments" at bounding box center [599, 509] width 145 height 35
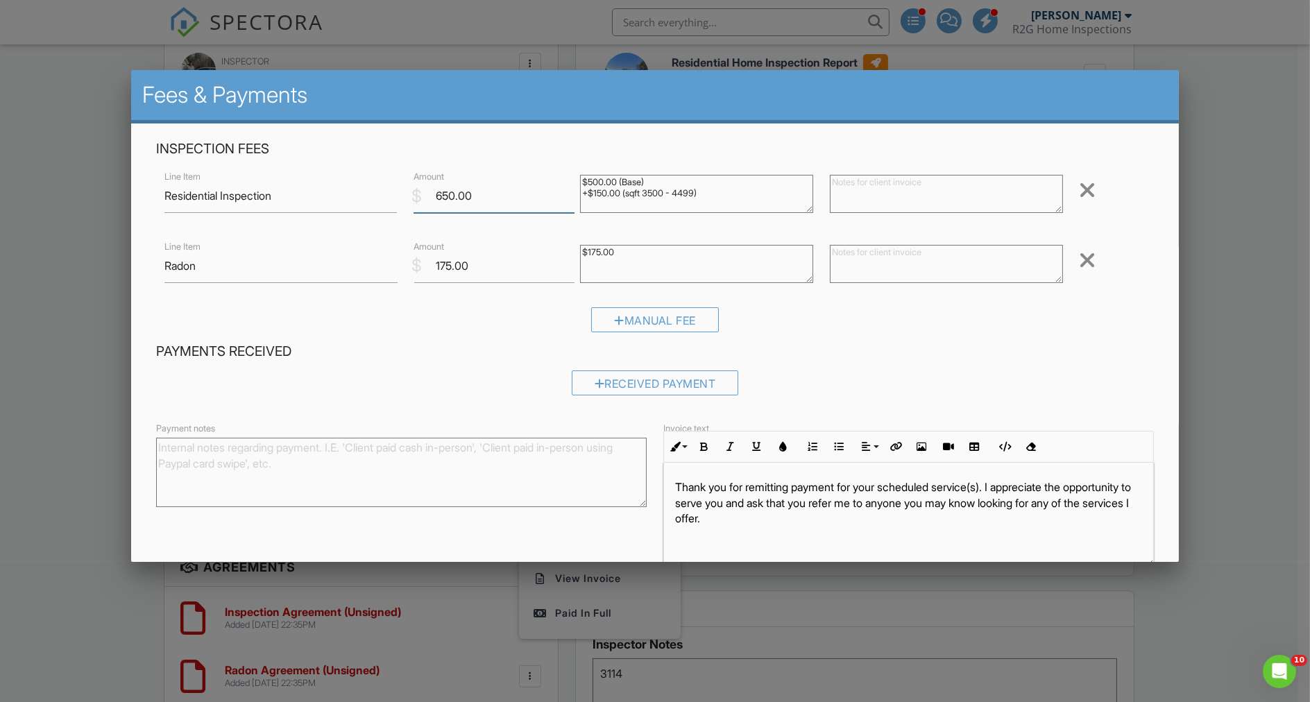
drag, startPoint x: 485, startPoint y: 198, endPoint x: 347, endPoint y: 180, distance: 139.3
click at [347, 180] on div "Line Item Residential Inspection $ Amount 650.00 $500.00 (Base) +$150.00 (sqft …" at bounding box center [655, 196] width 998 height 56
type input "600"
click at [876, 190] on textarea at bounding box center [946, 194] width 233 height 38
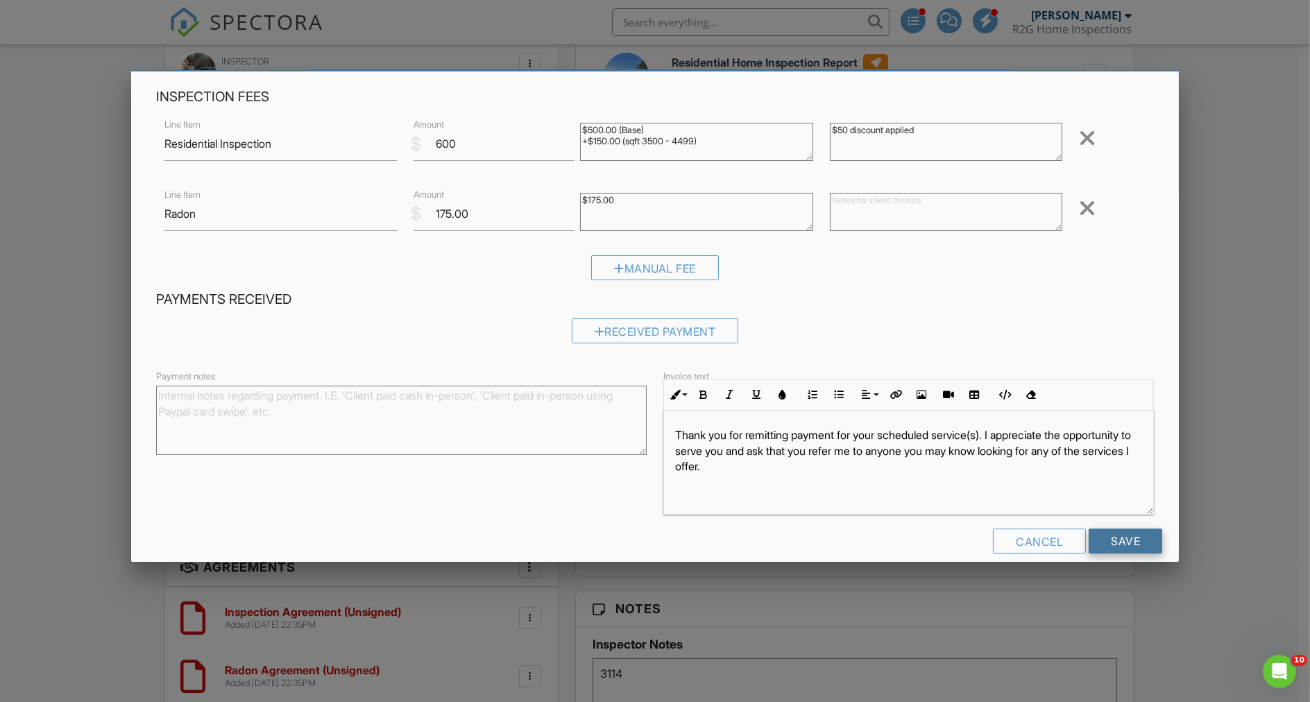
scroll to position [69, 0]
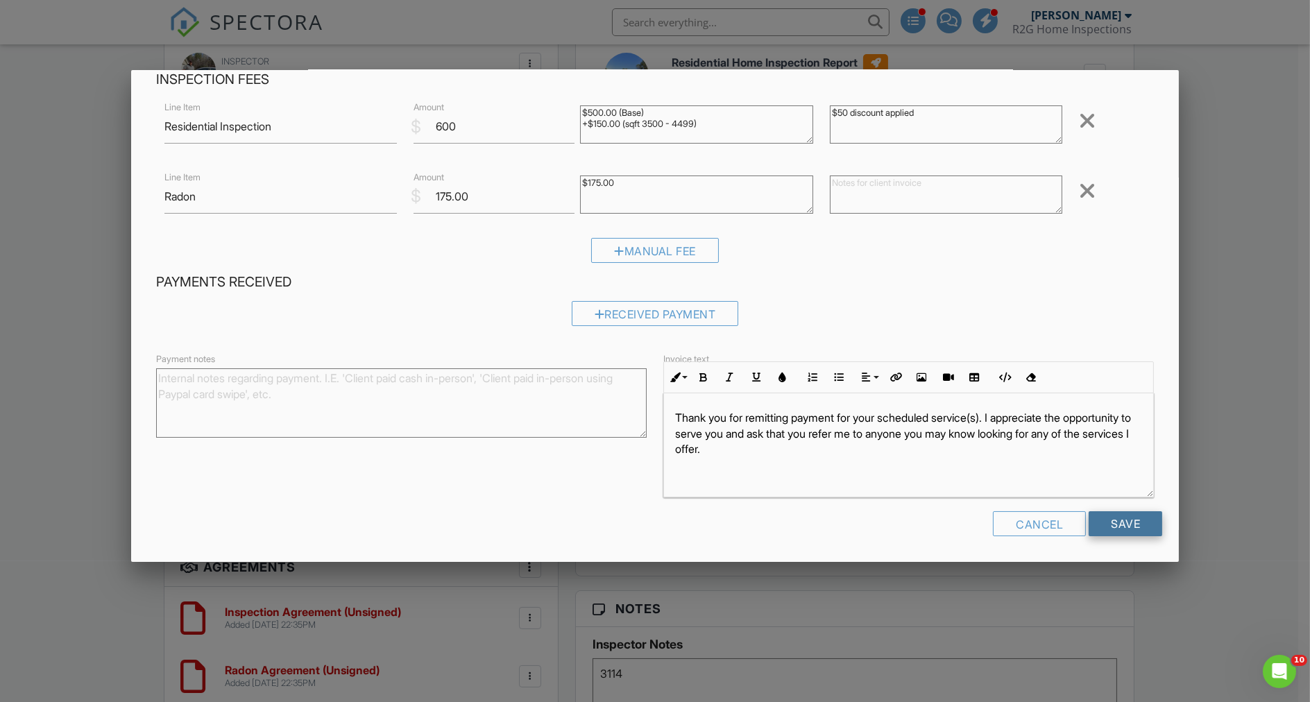
type textarea "$50 discount applied"
click at [1113, 515] on input "Save" at bounding box center [1126, 523] width 74 height 25
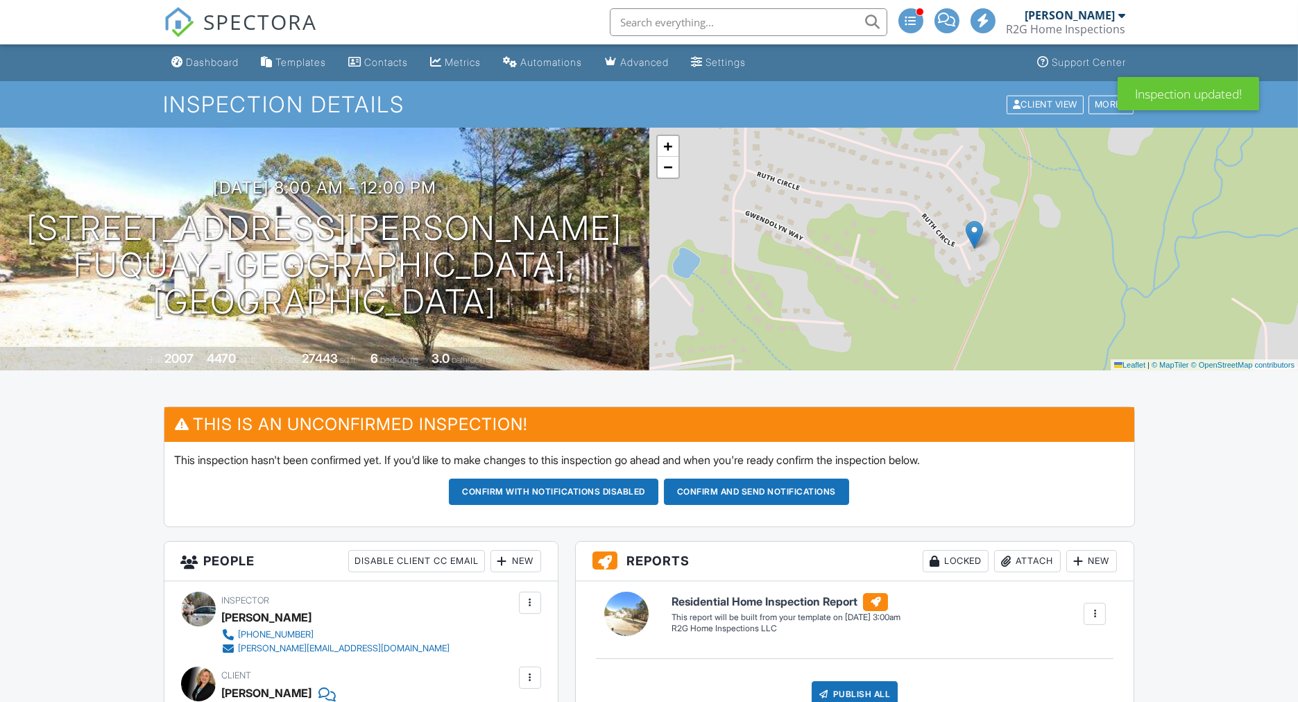
click at [658, 493] on button "Confirm and send notifications" at bounding box center [554, 492] width 210 height 26
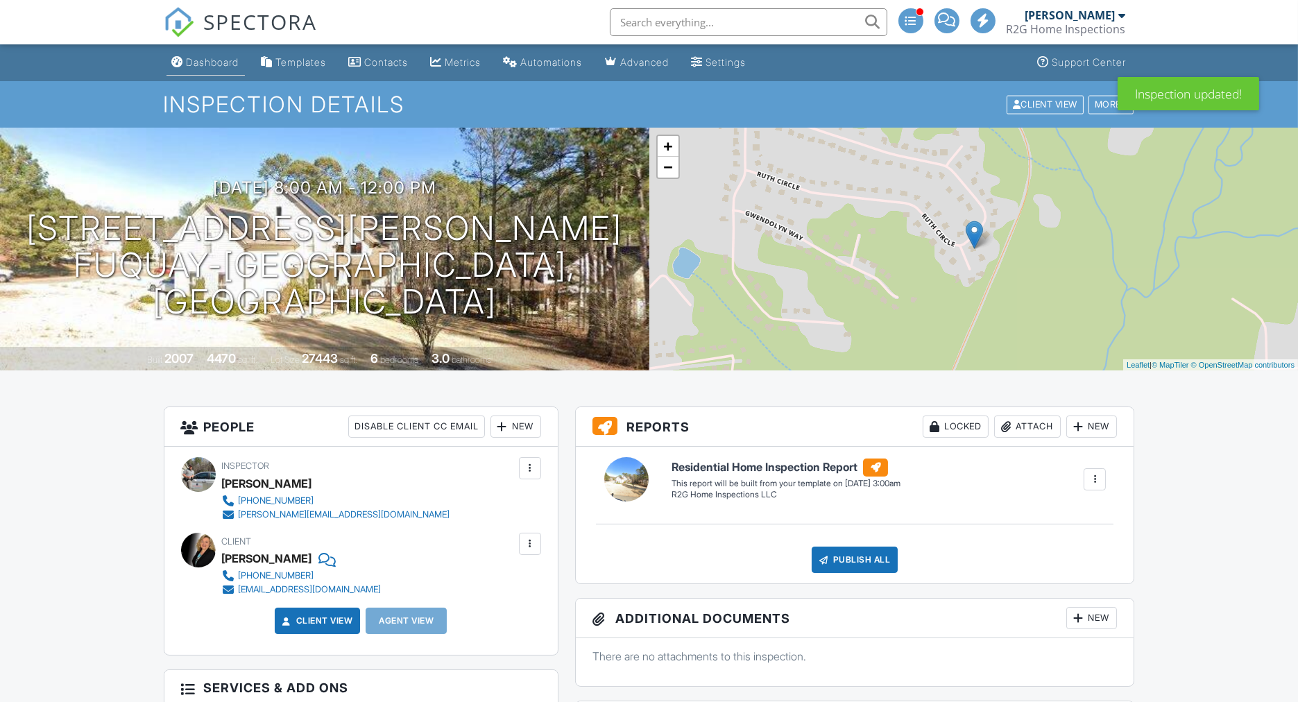
drag, startPoint x: 0, startPoint y: 0, endPoint x: 203, endPoint y: 58, distance: 210.8
click at [203, 58] on div "Dashboard" at bounding box center [213, 62] width 53 height 12
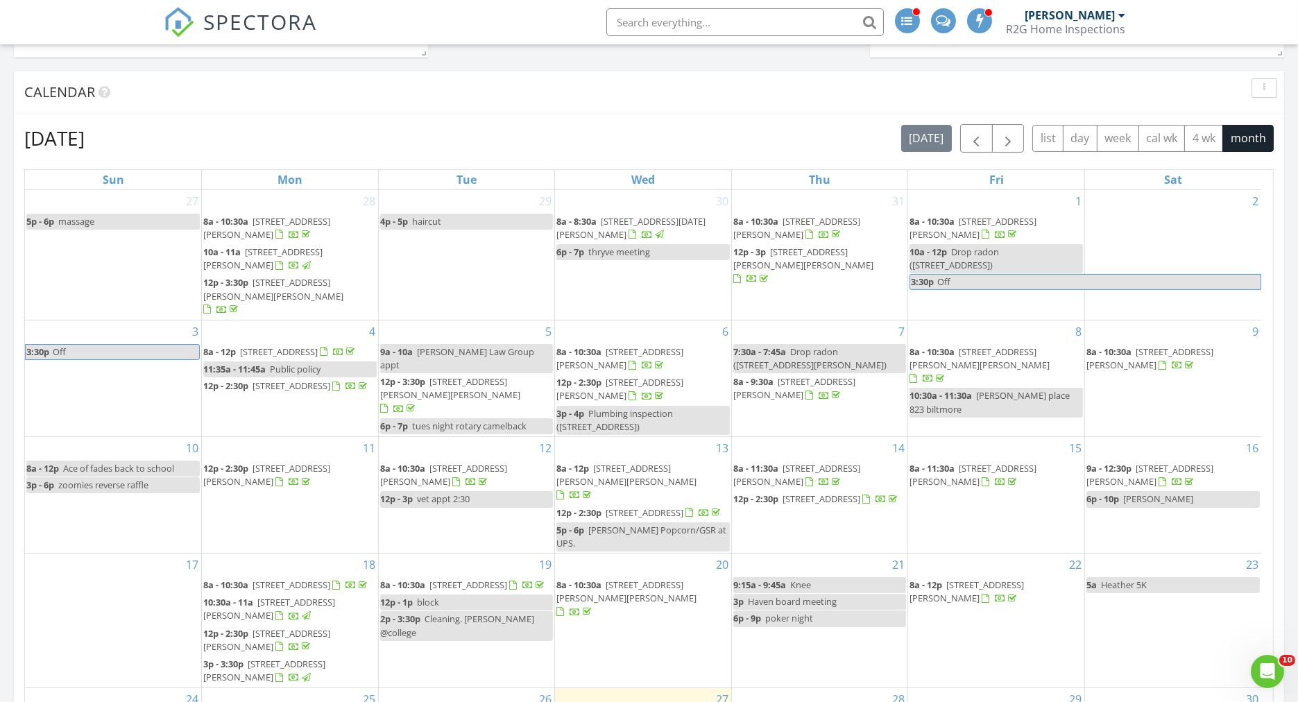
scroll to position [308, 0]
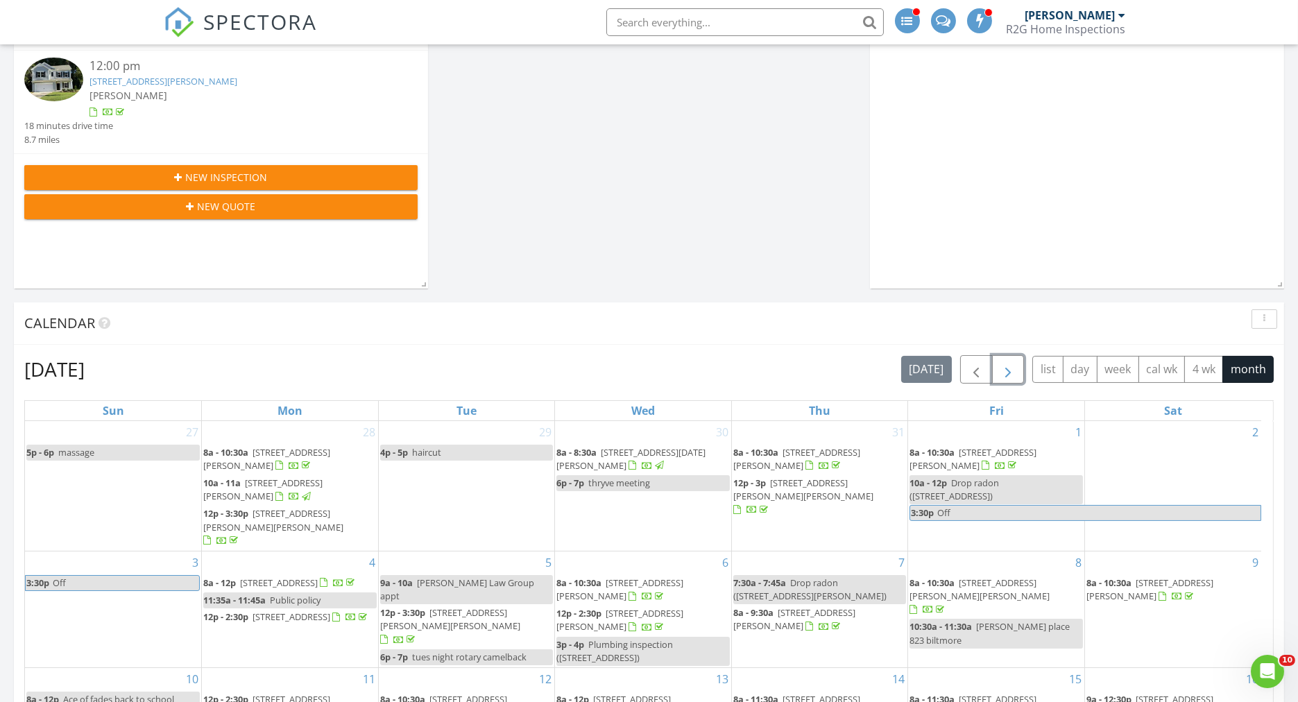
click at [1009, 371] on span "button" at bounding box center [1008, 370] width 17 height 17
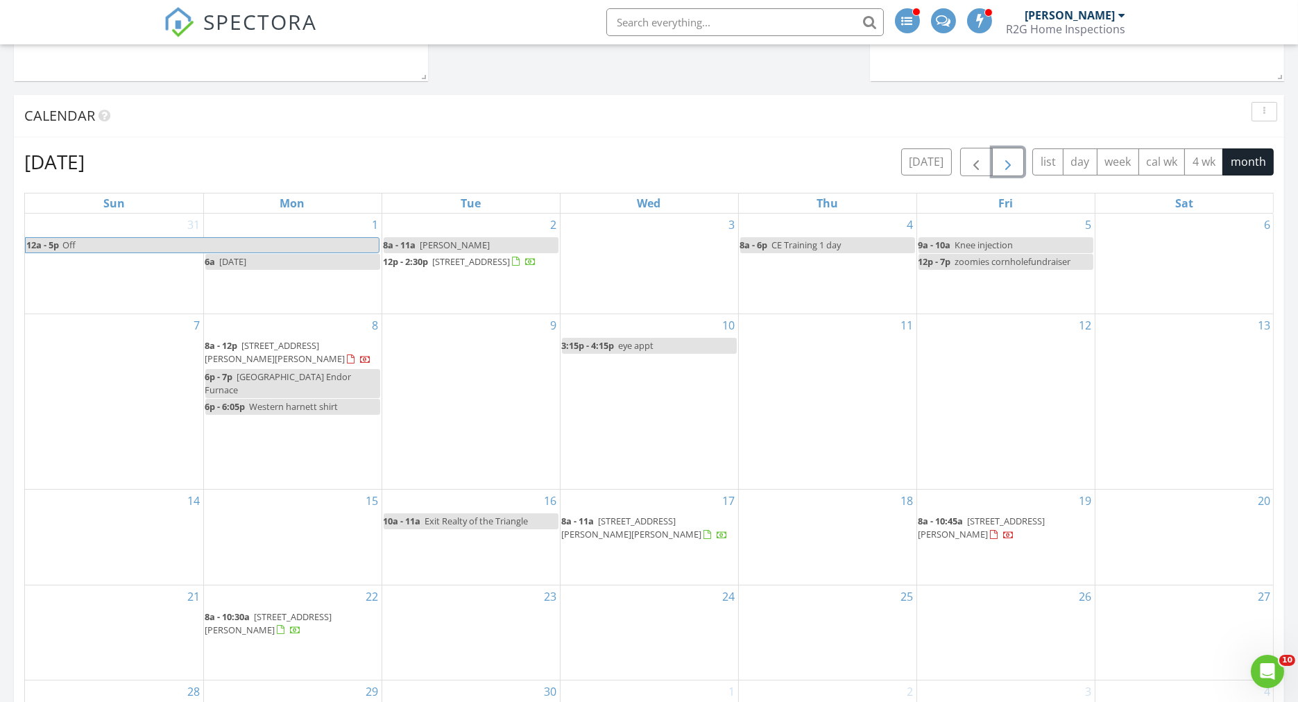
scroll to position [539, 0]
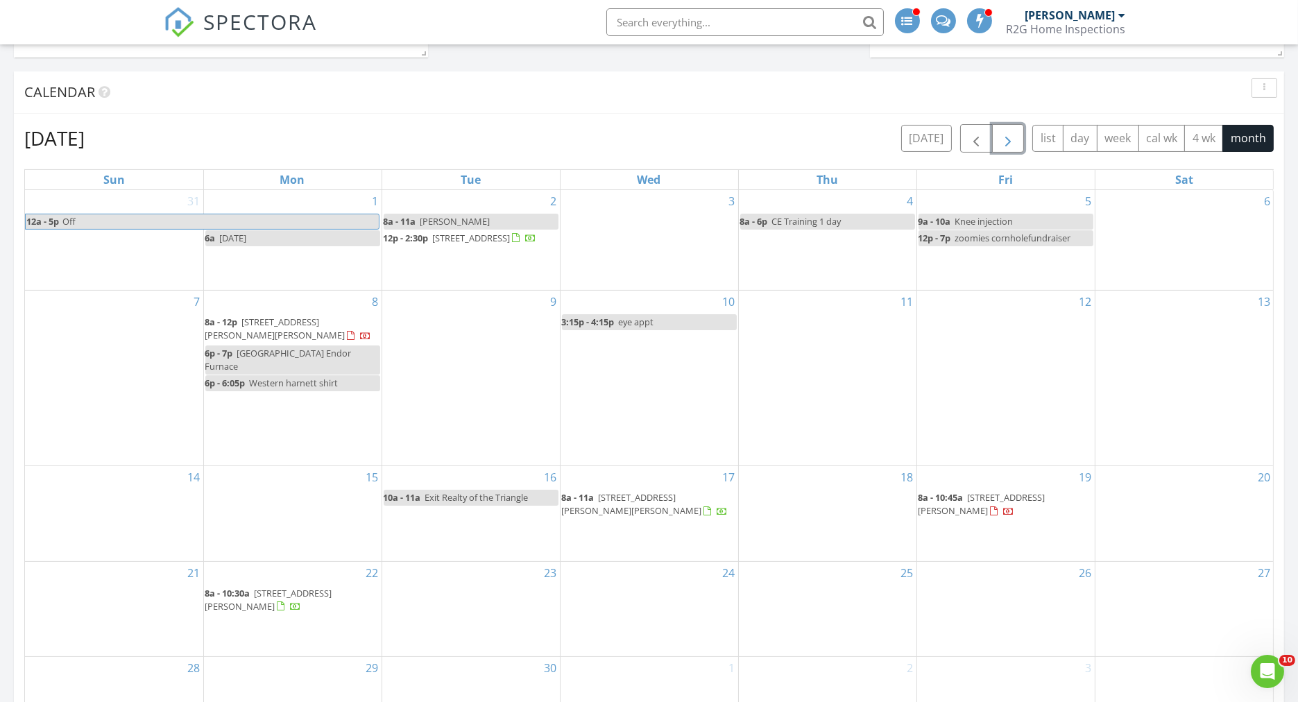
click at [275, 341] on span "495 Ruth Cir , Fuquay-Varina 27526" at bounding box center [275, 329] width 140 height 26
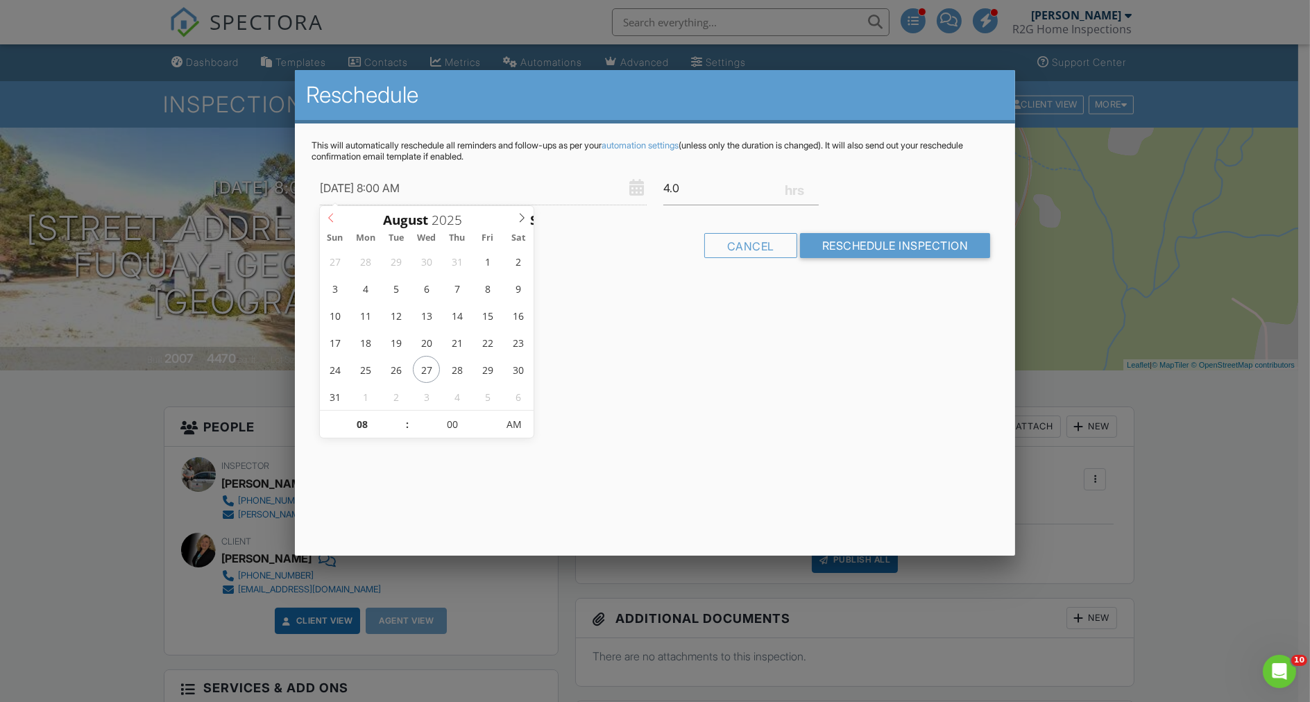
click at [330, 219] on icon at bounding box center [330, 218] width 5 height 9
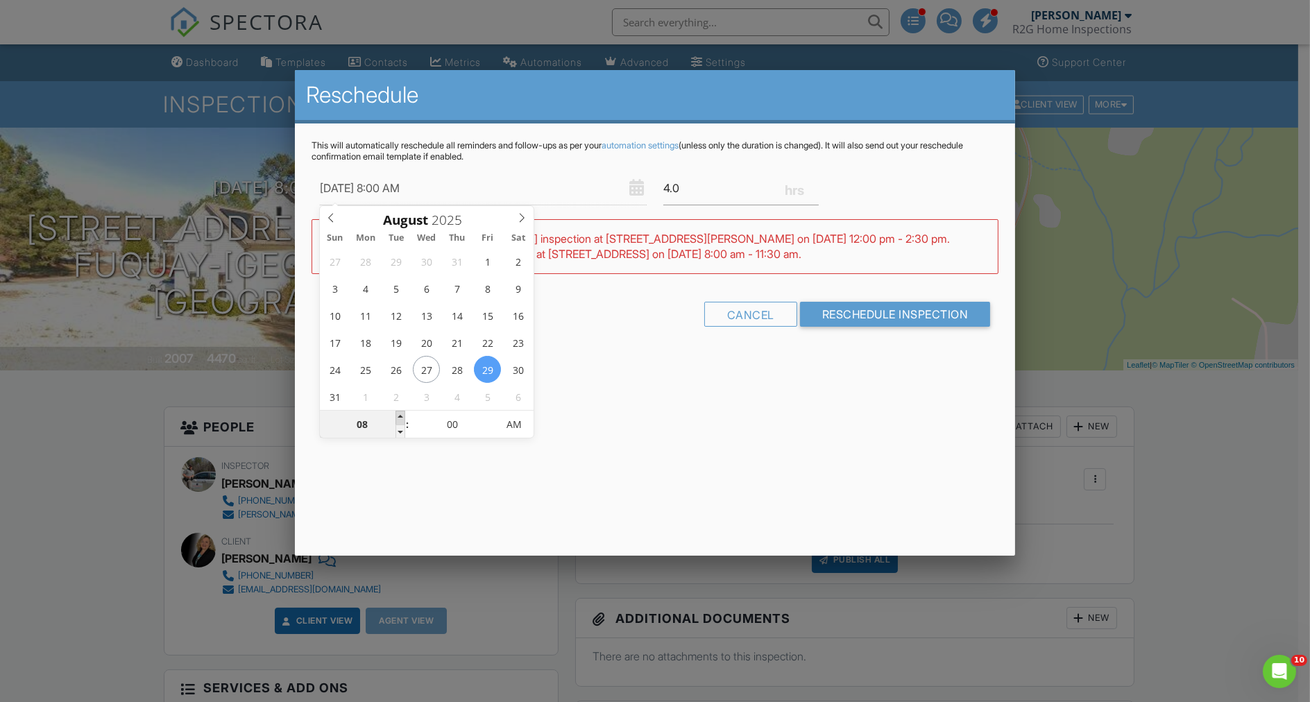
type input "08/29/2025 9:00 AM"
type input "09"
click at [402, 418] on span at bounding box center [400, 418] width 10 height 14
type input "08/29/2025 10:00 AM"
type input "10"
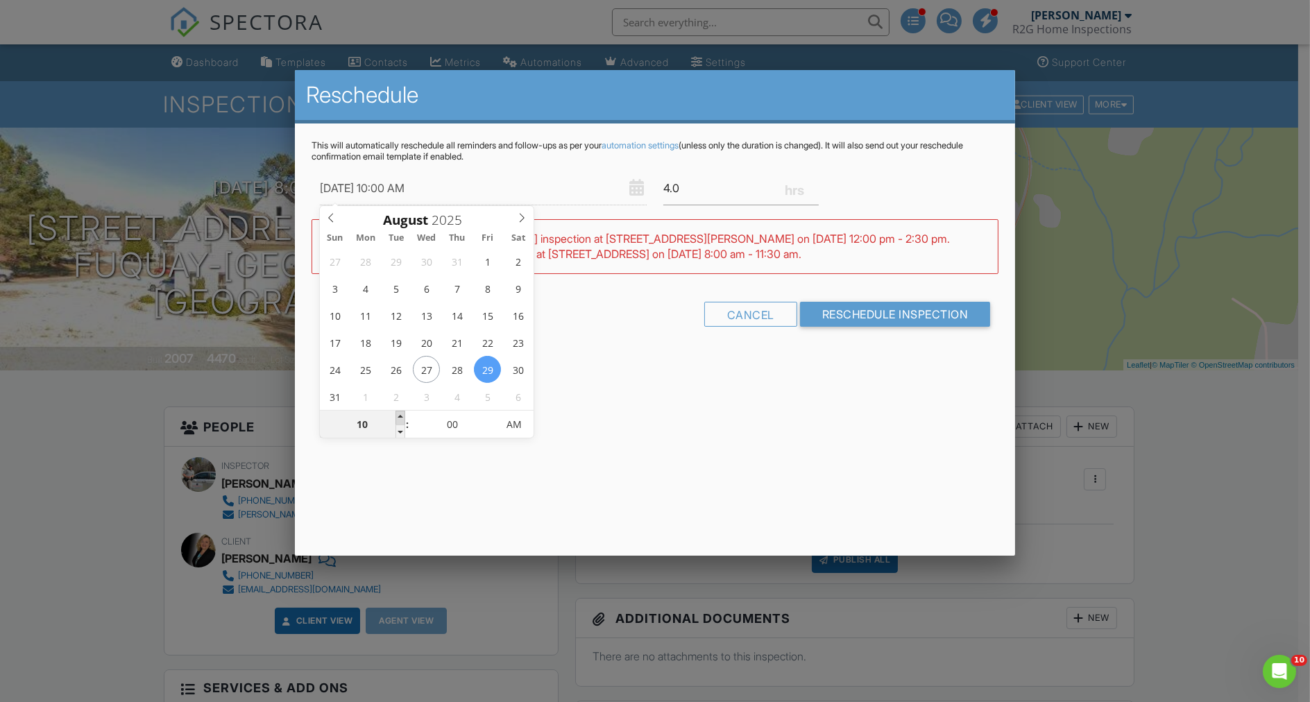
click at [402, 418] on span at bounding box center [400, 418] width 10 height 14
type input "08/29/2025 11:00 AM"
type input "11"
click at [402, 418] on span at bounding box center [400, 418] width 10 height 14
type input "08/29/2025 12:00 PM"
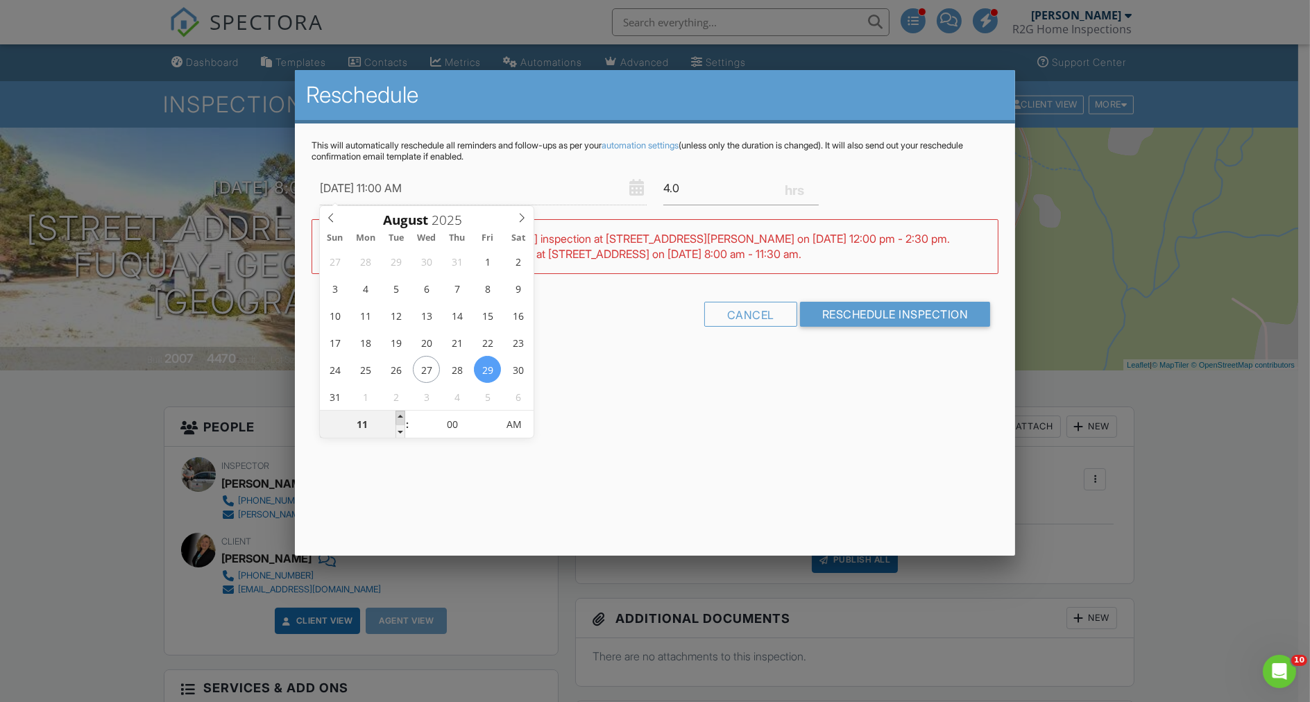
type input "12"
click at [402, 418] on span at bounding box center [400, 418] width 10 height 14
type input "08/29/2025 1:00 PM"
type input "01"
click at [402, 418] on span at bounding box center [400, 418] width 10 height 14
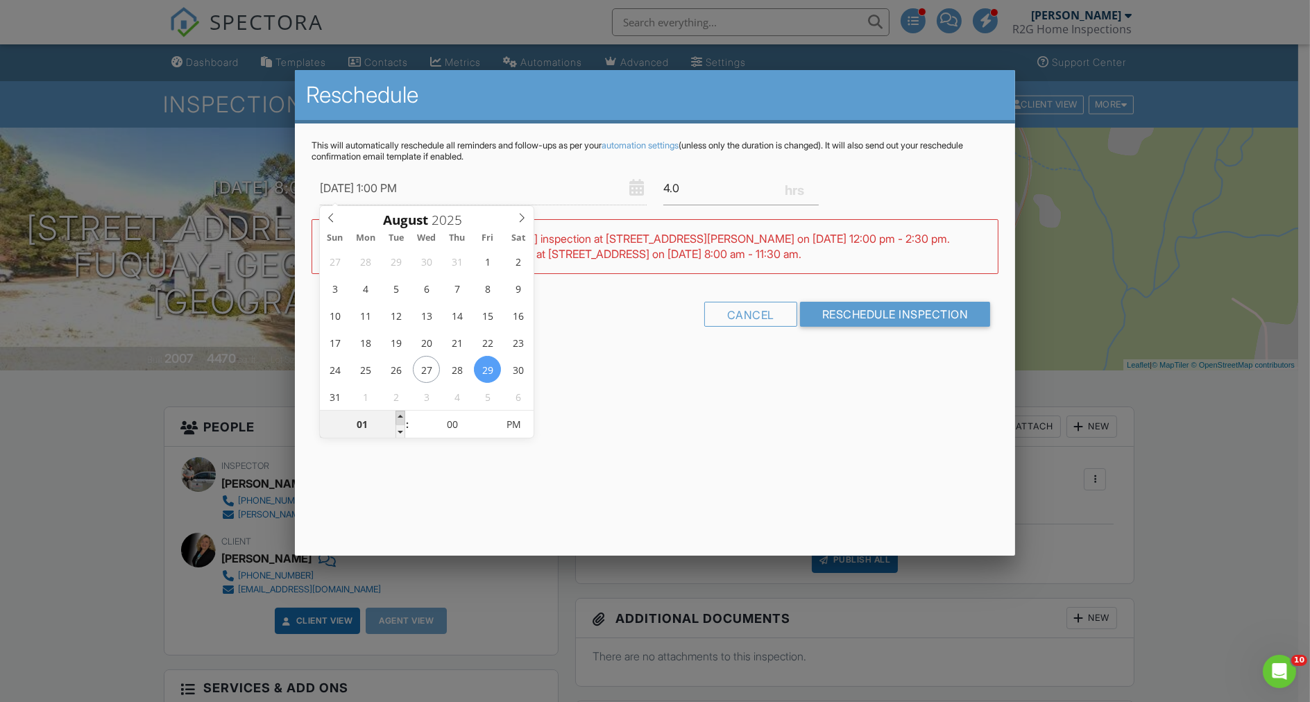
type input "08/29/2025 2:00 PM"
type input "02"
click at [402, 418] on span at bounding box center [400, 418] width 10 height 14
type input "08/29/2025 3:00 PM"
type input "03"
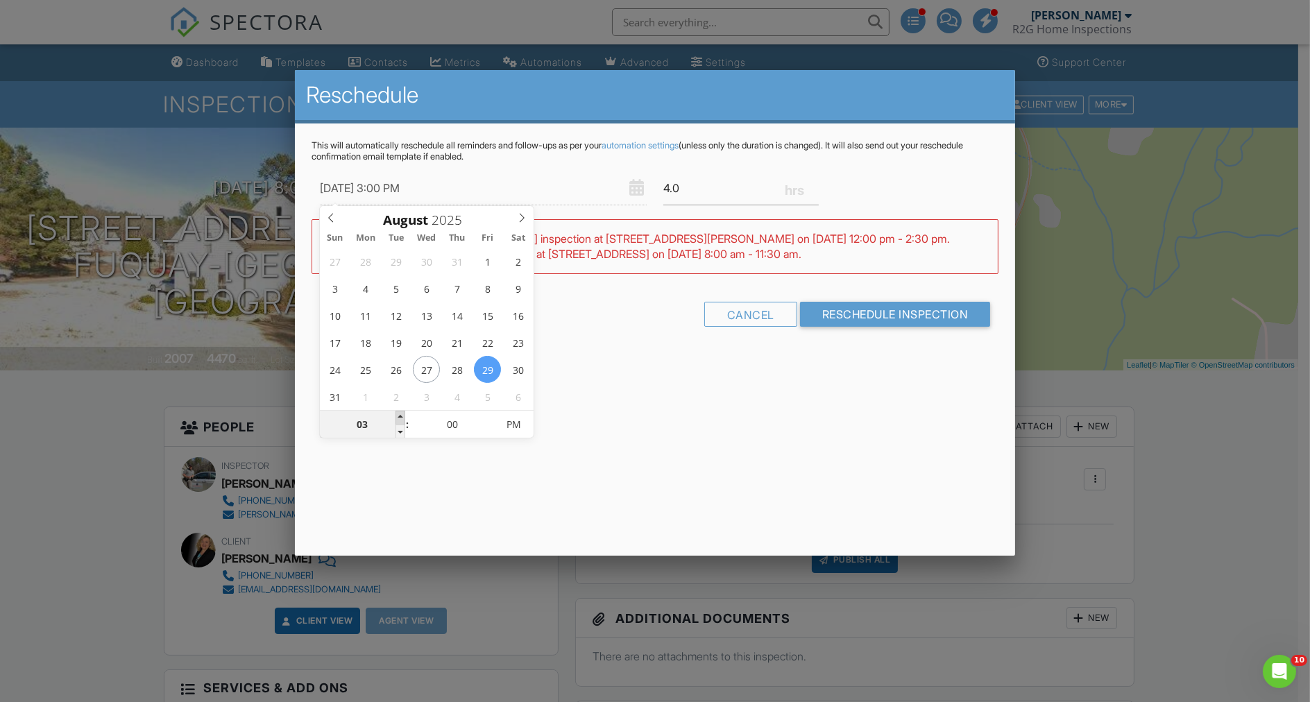
click at [402, 418] on span at bounding box center [400, 418] width 10 height 14
type input "08/29/2025 4:00 PM"
type input "04"
click at [402, 418] on span at bounding box center [400, 418] width 10 height 14
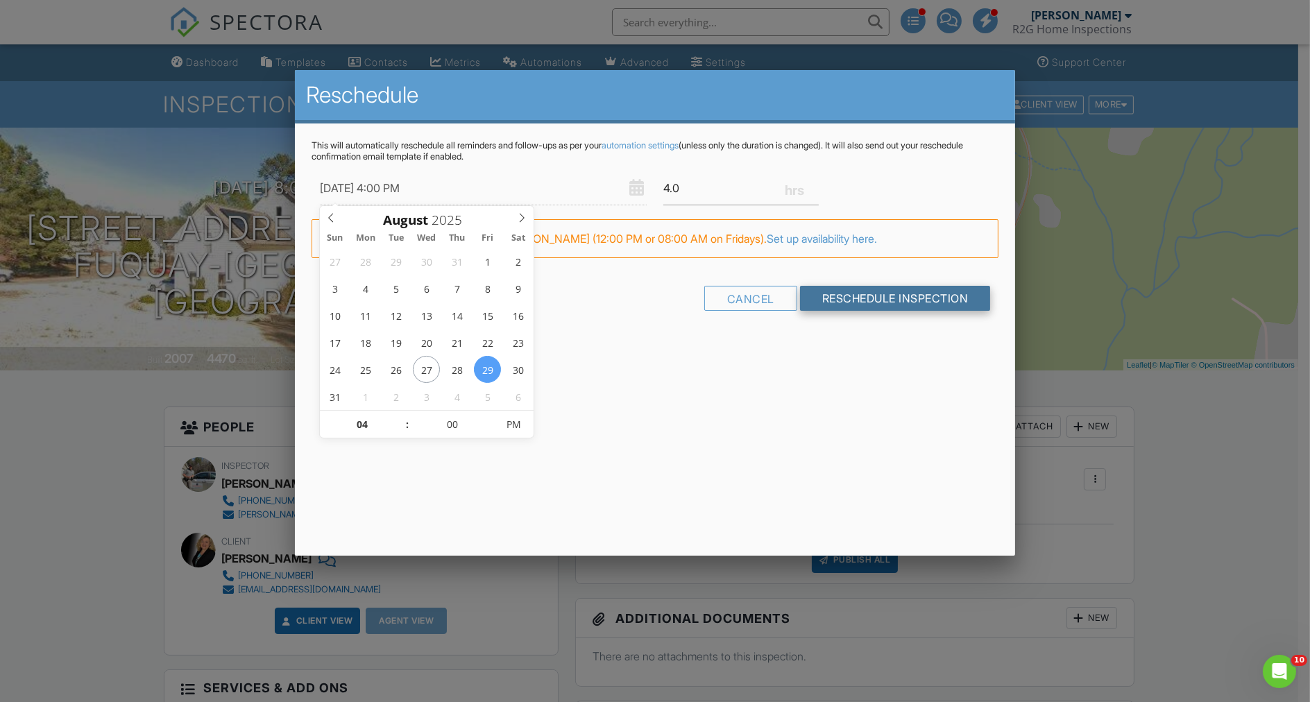
click at [862, 295] on input "Reschedule Inspection" at bounding box center [895, 298] width 191 height 25
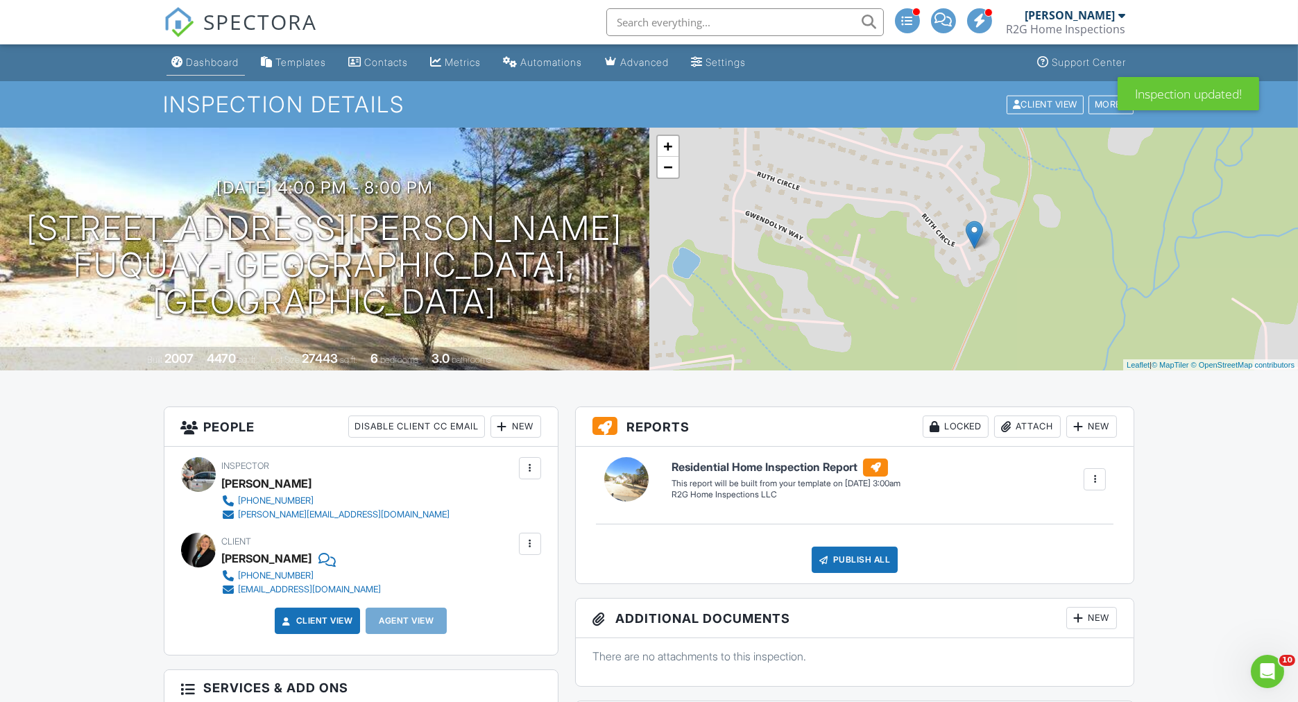
click at [192, 71] on link "Dashboard" at bounding box center [206, 63] width 78 height 26
